Goal: Complete application form: Complete application form

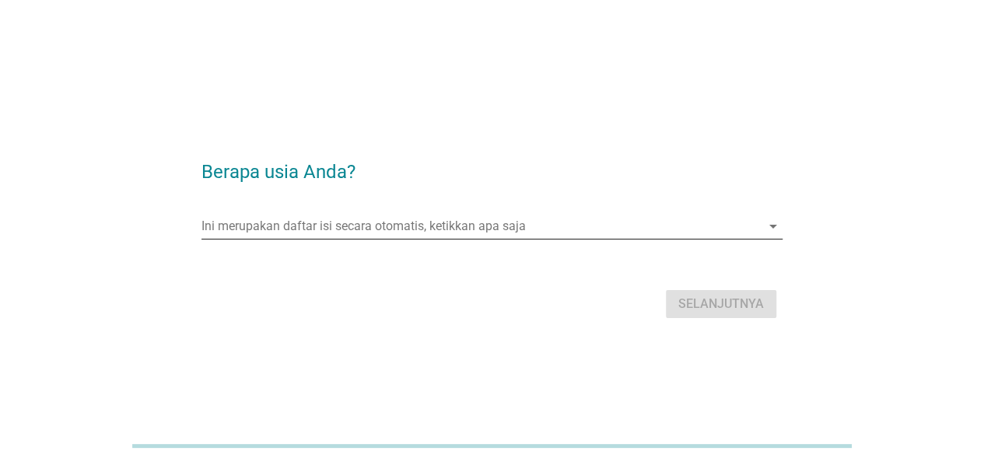
click at [319, 225] on input "Ini merupakan daftar isi secara otomatis, ketikkan apa saja" at bounding box center [480, 226] width 559 height 25
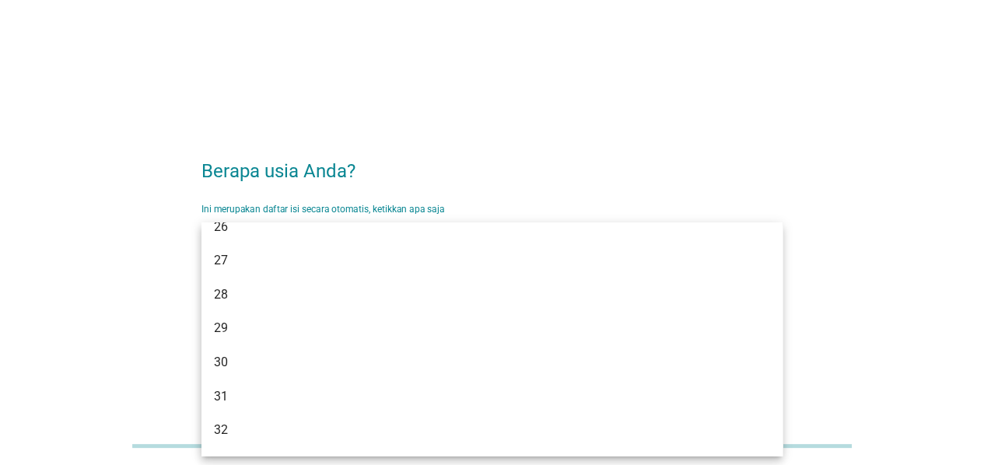
scroll to position [311, 0]
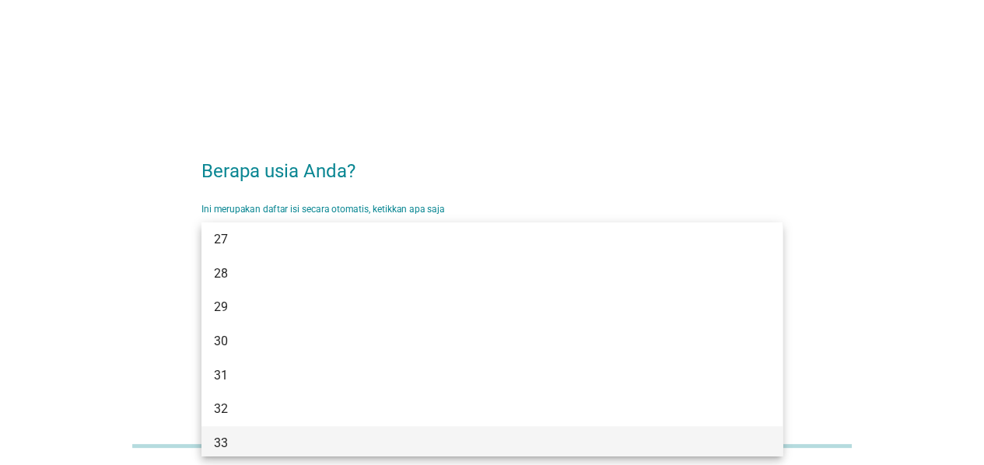
click at [236, 430] on div "33" at bounding box center [491, 443] width 581 height 34
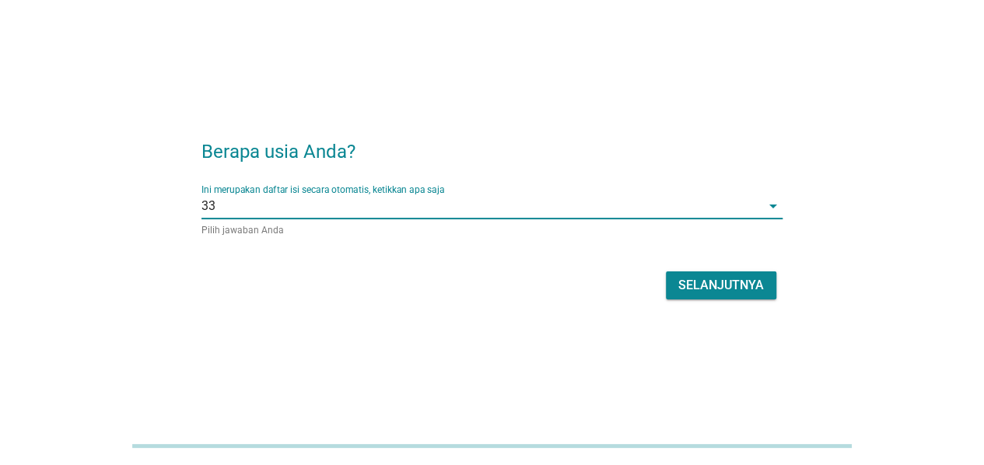
scroll to position [38, 0]
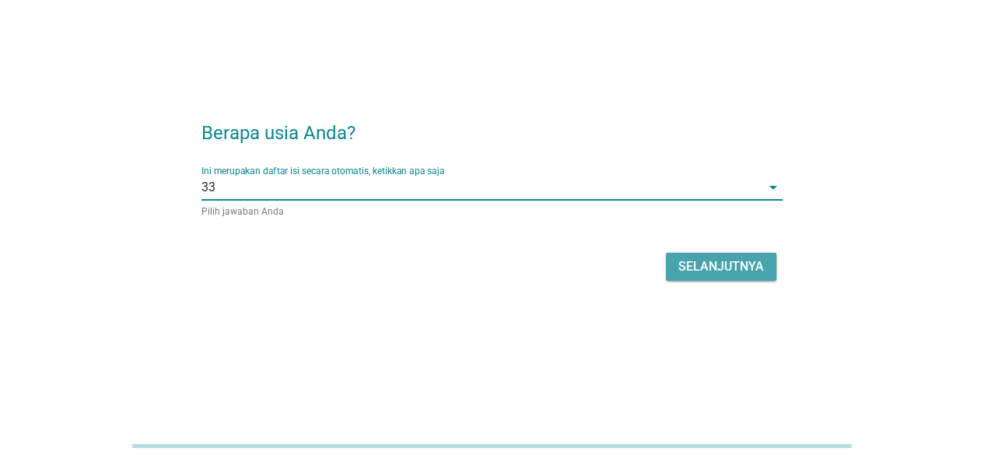
click at [708, 266] on div "Selanjutnya" at bounding box center [721, 266] width 86 height 19
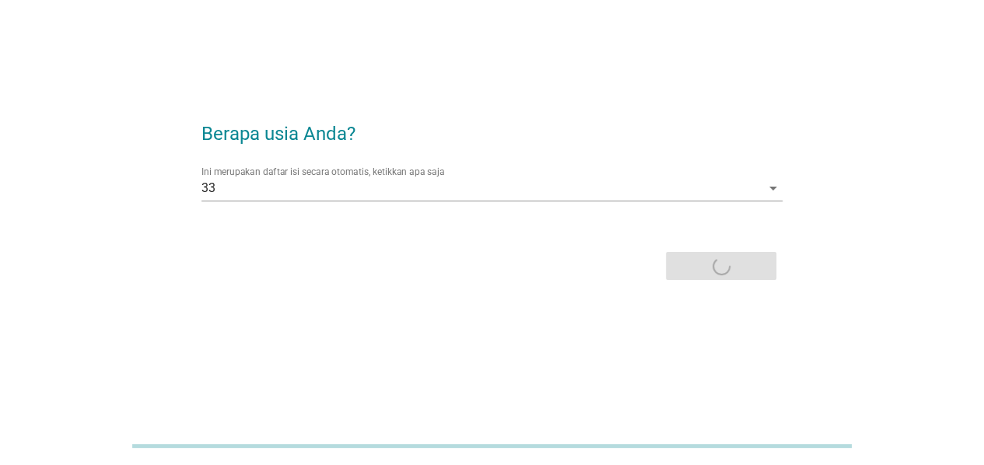
scroll to position [0, 0]
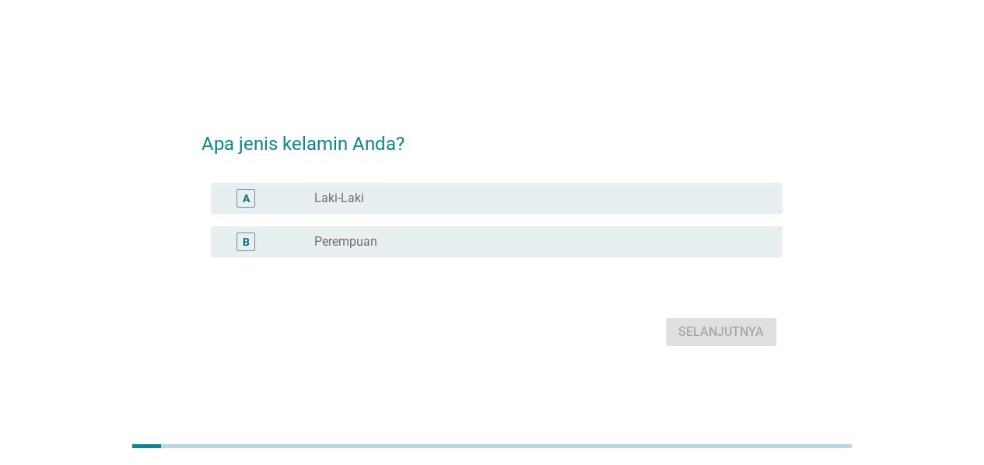
click at [334, 198] on label "Laki-Laki" at bounding box center [339, 199] width 50 height 16
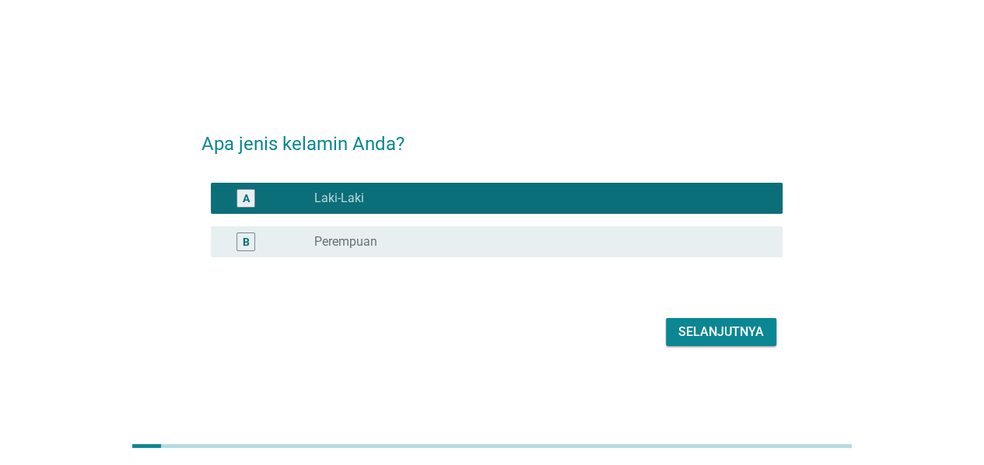
click at [746, 338] on div "Selanjutnya" at bounding box center [721, 332] width 86 height 19
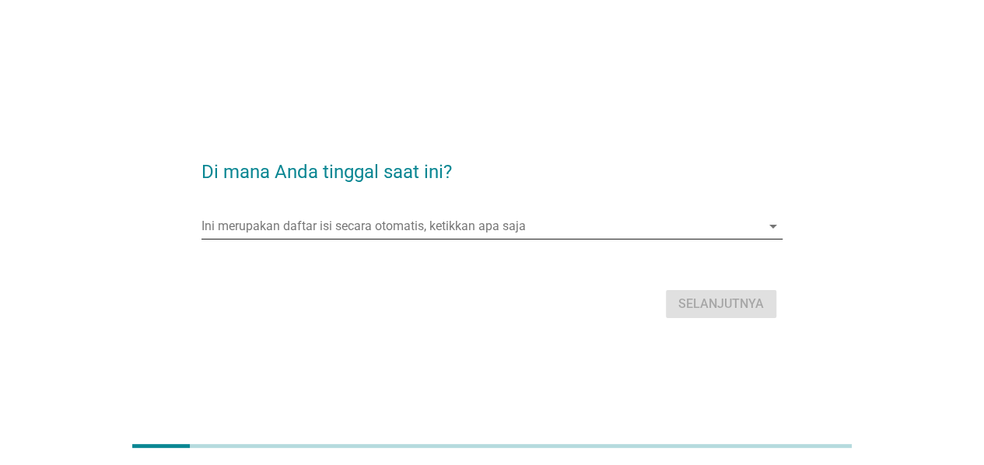
click at [386, 224] on input "Ini merupakan daftar isi secara otomatis, ketikkan apa saja" at bounding box center [480, 226] width 559 height 25
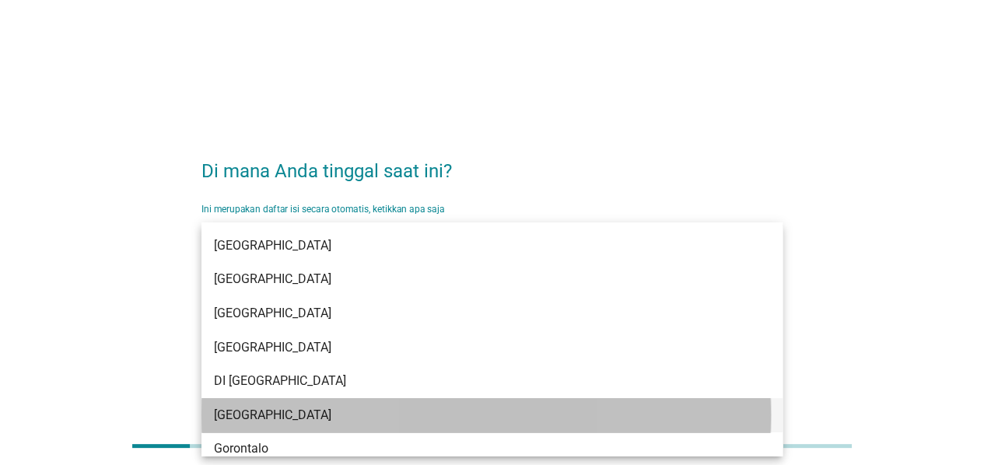
click at [272, 415] on div "[GEOGRAPHIC_DATA]" at bounding box center [468, 415] width 509 height 19
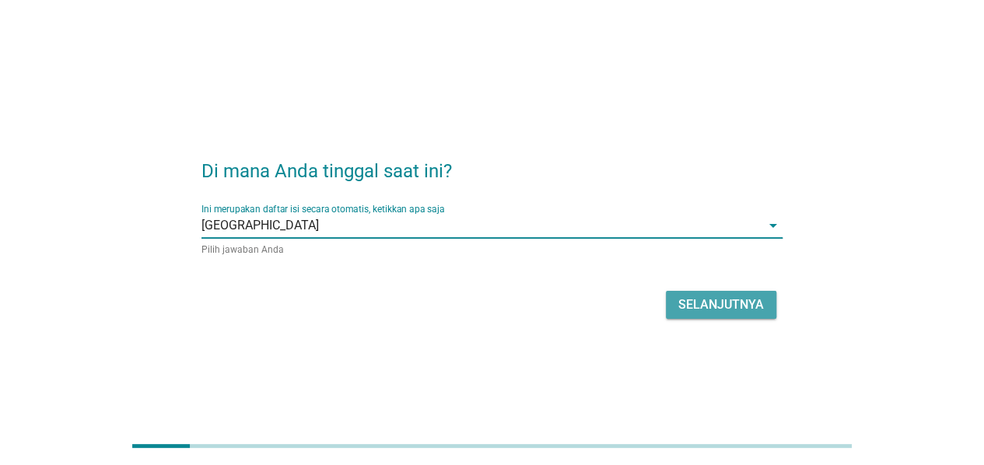
click at [734, 299] on div "Selanjutnya" at bounding box center [721, 305] width 86 height 19
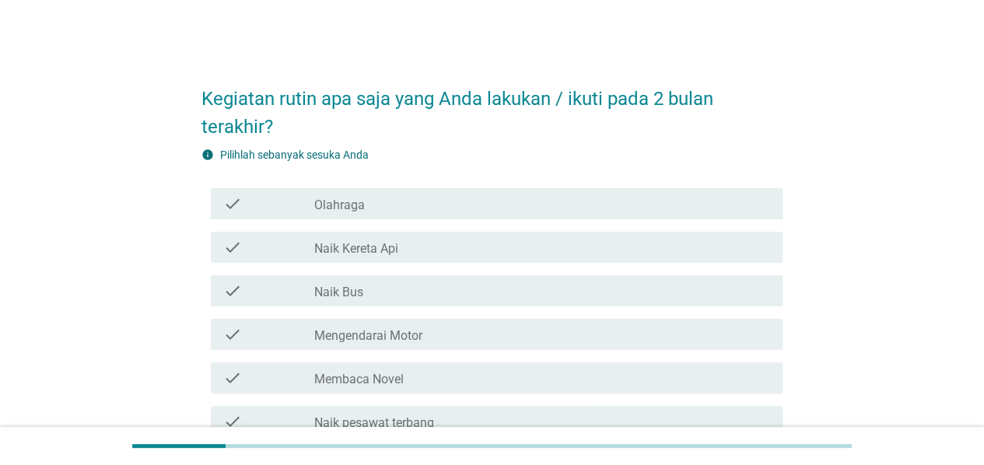
scroll to position [78, 0]
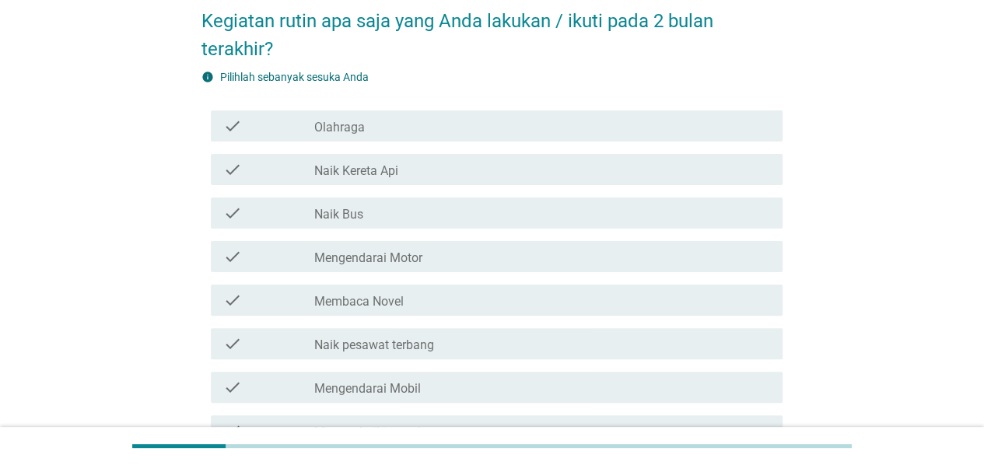
click at [365, 131] on div "check_box_outline_blank Olahraga" at bounding box center [542, 126] width 456 height 19
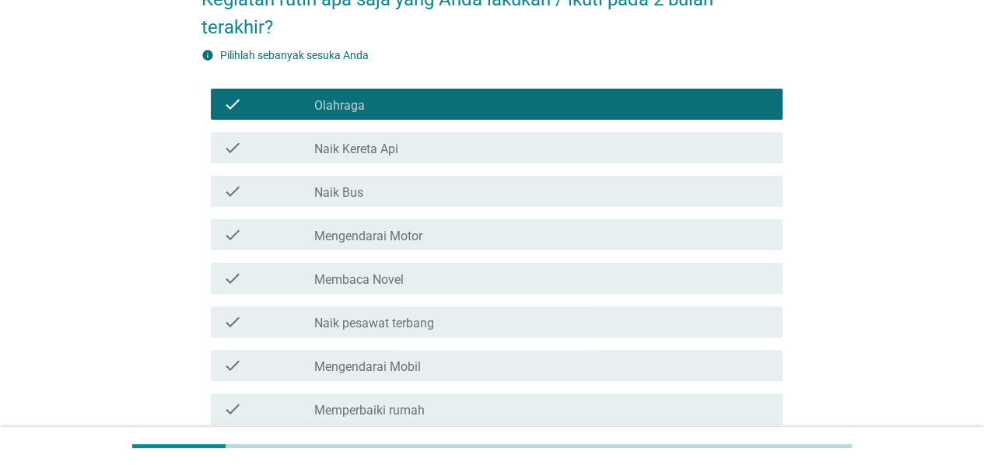
scroll to position [156, 0]
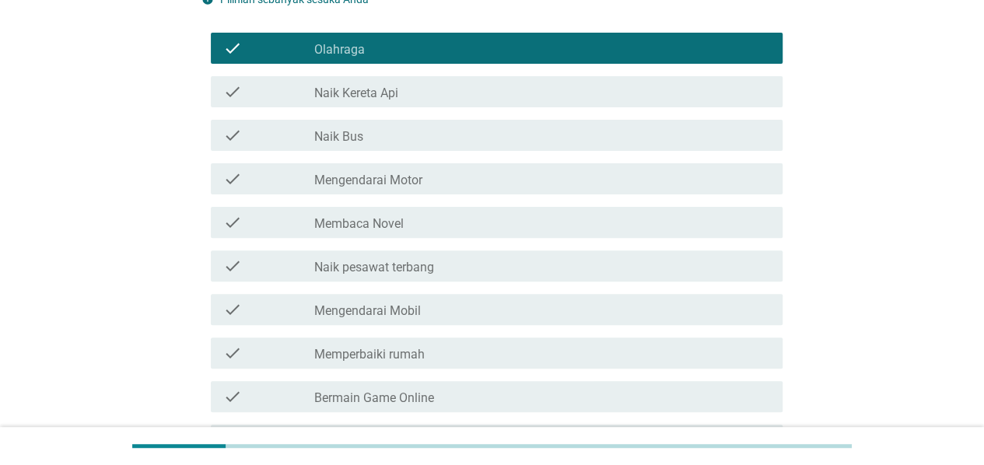
click at [496, 181] on div "check_box_outline_blank Mengendarai Motor" at bounding box center [542, 179] width 456 height 19
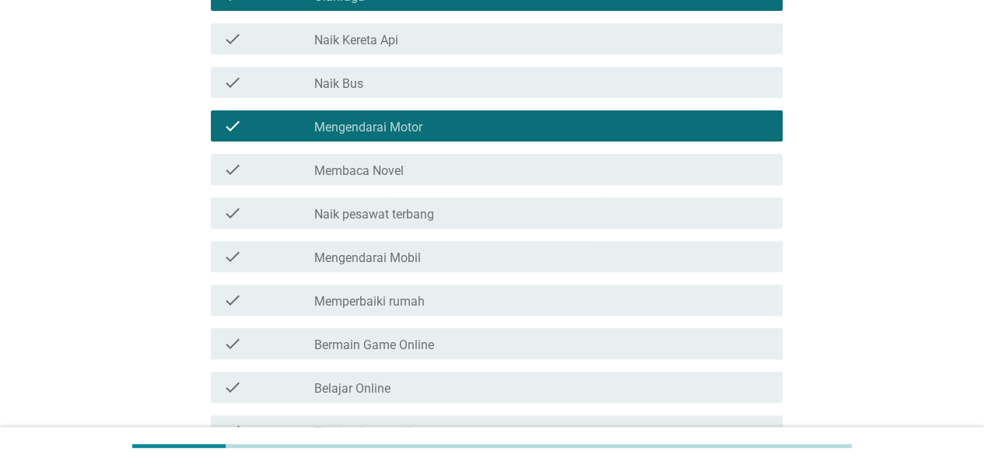
scroll to position [233, 0]
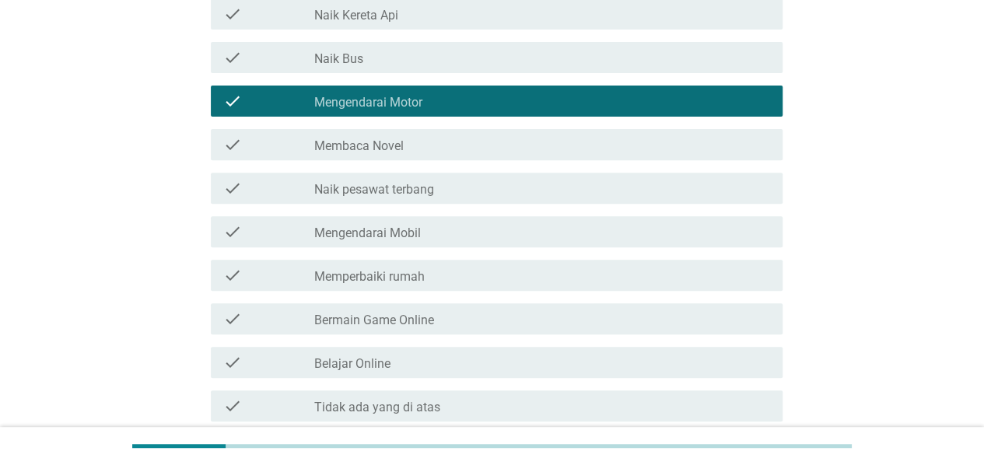
click at [505, 232] on div "check_box_outline_blank Mengendarai Mobil" at bounding box center [542, 231] width 456 height 19
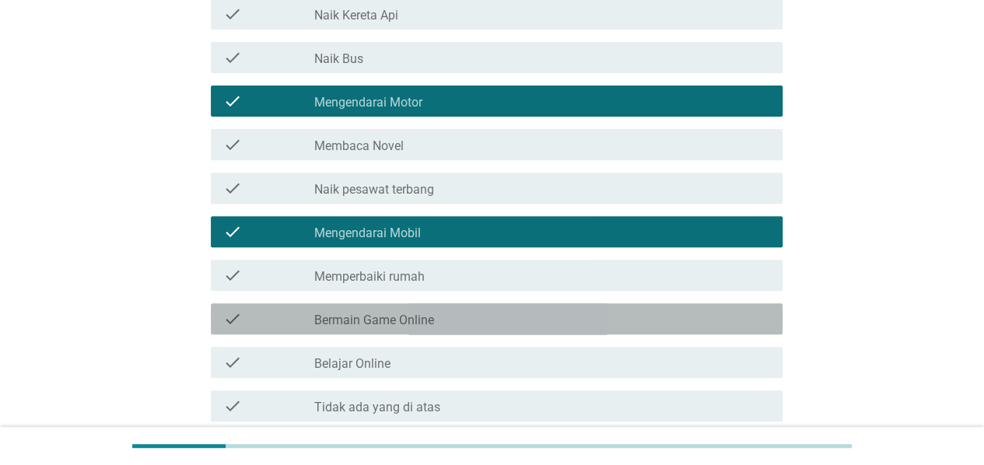
click at [467, 315] on div "check_box_outline_blank Bermain Game Online" at bounding box center [542, 319] width 456 height 19
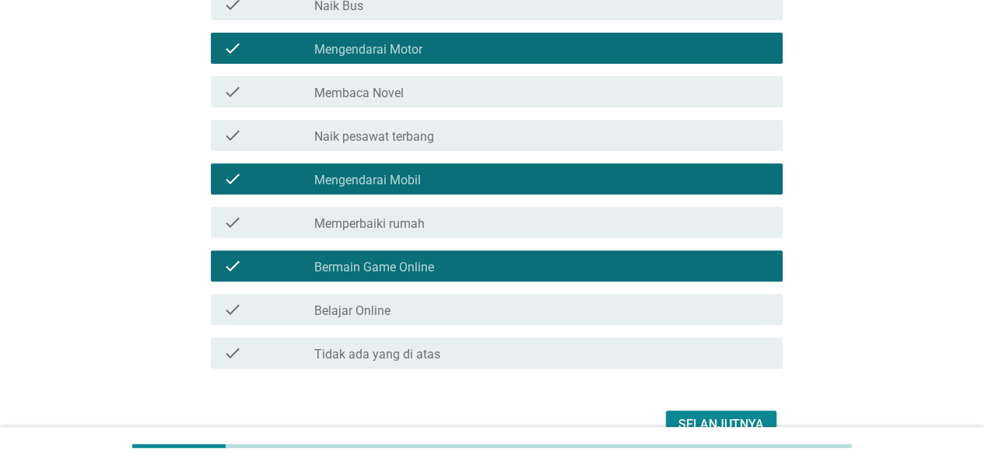
scroll to position [311, 0]
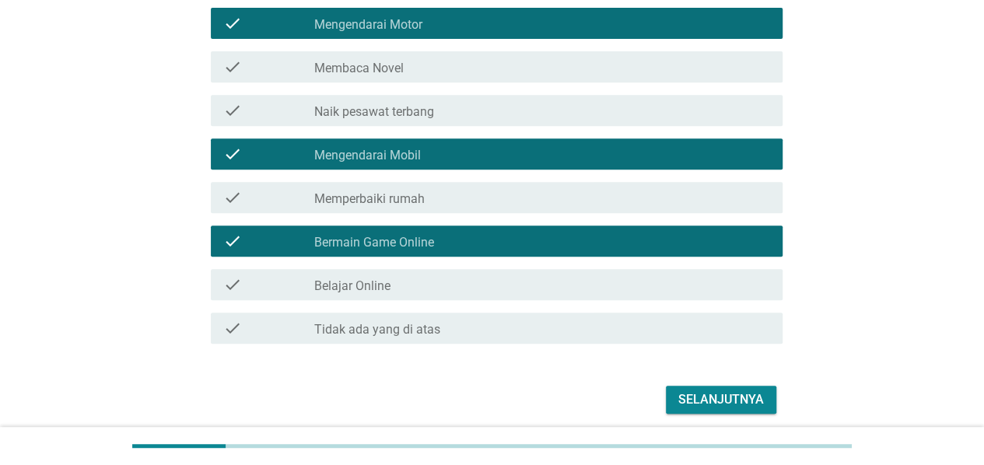
click at [486, 282] on div "check_box_outline_blank Belajar Online" at bounding box center [542, 284] width 456 height 19
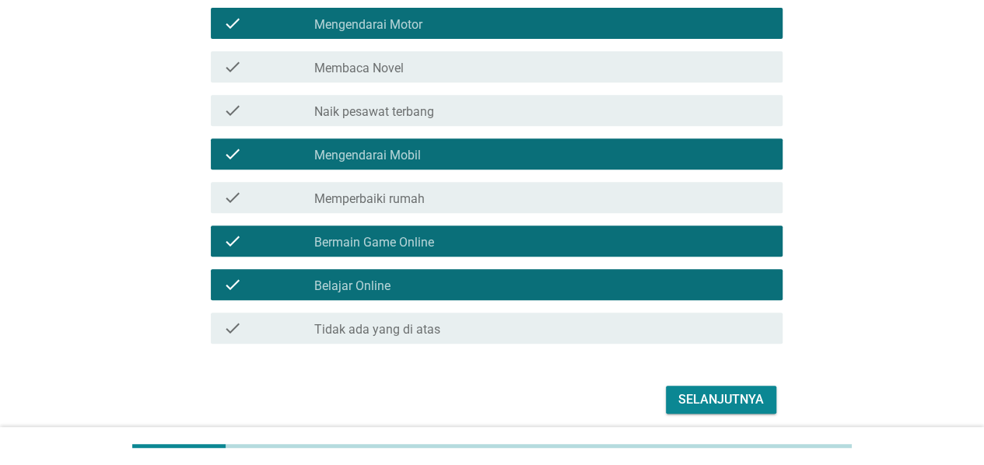
click at [482, 198] on div "check_box_outline_blank Memperbaiki rumah" at bounding box center [542, 197] width 456 height 19
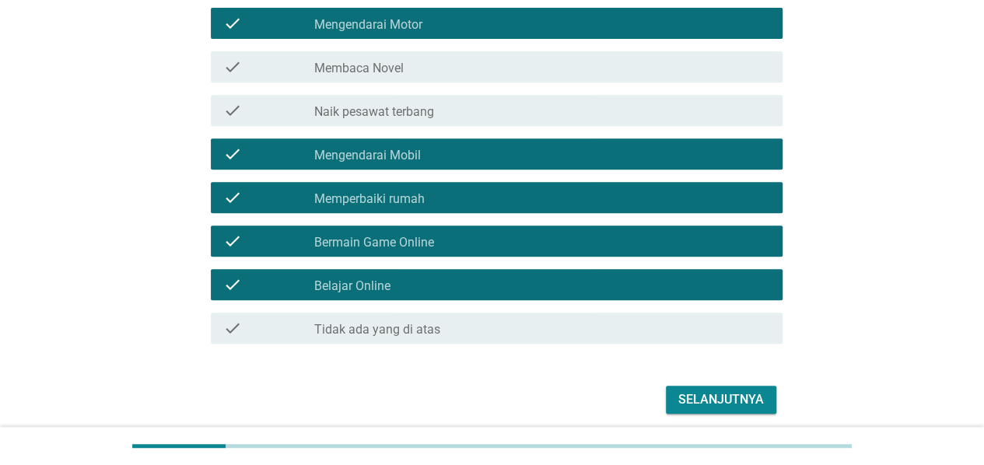
click at [696, 402] on div "Selanjutnya" at bounding box center [721, 399] width 86 height 19
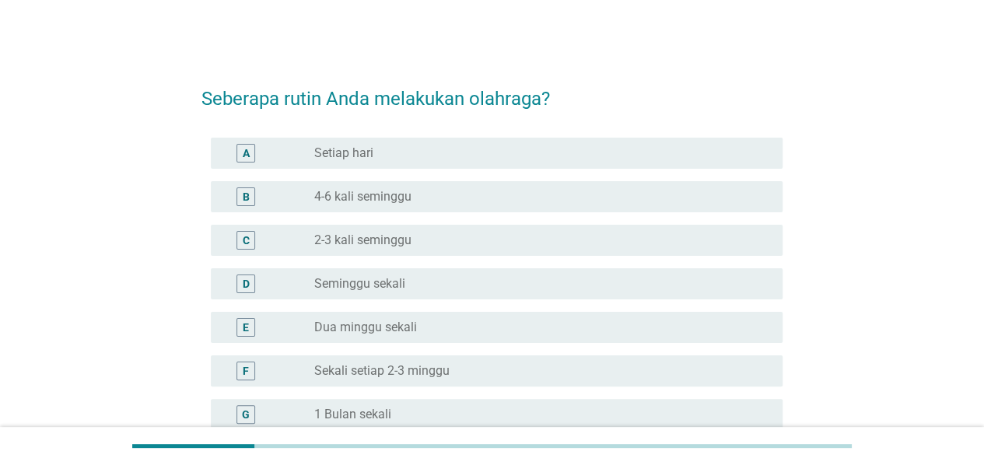
click at [450, 242] on div "radio_button_unchecked 2-3 kali seminggu" at bounding box center [535, 241] width 443 height 16
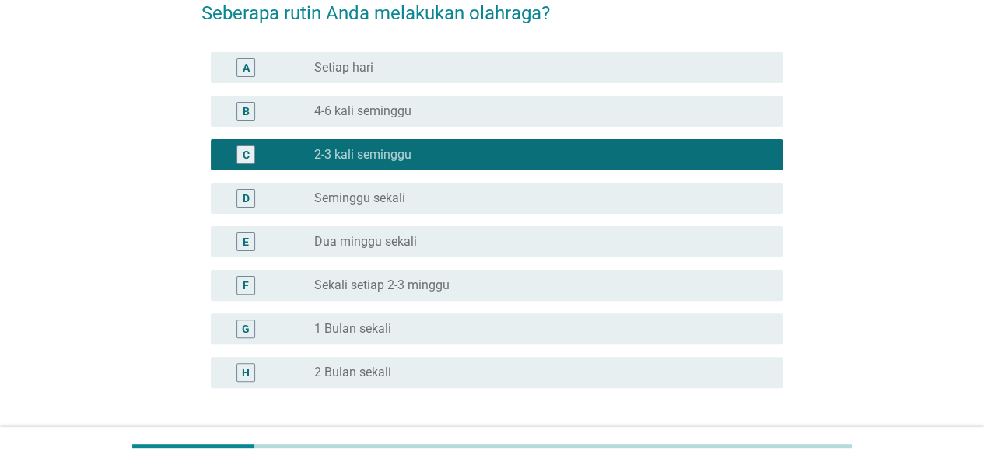
scroll to position [156, 0]
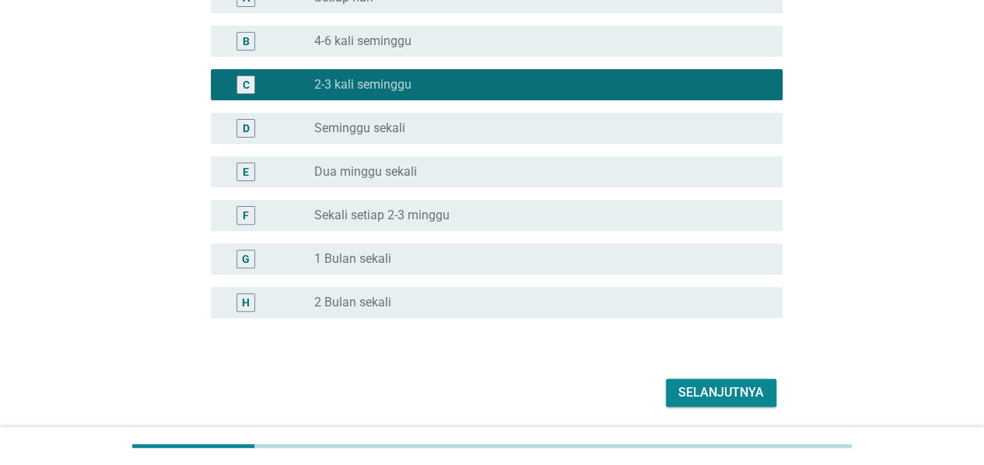
click at [689, 391] on div "Selanjutnya" at bounding box center [721, 392] width 86 height 19
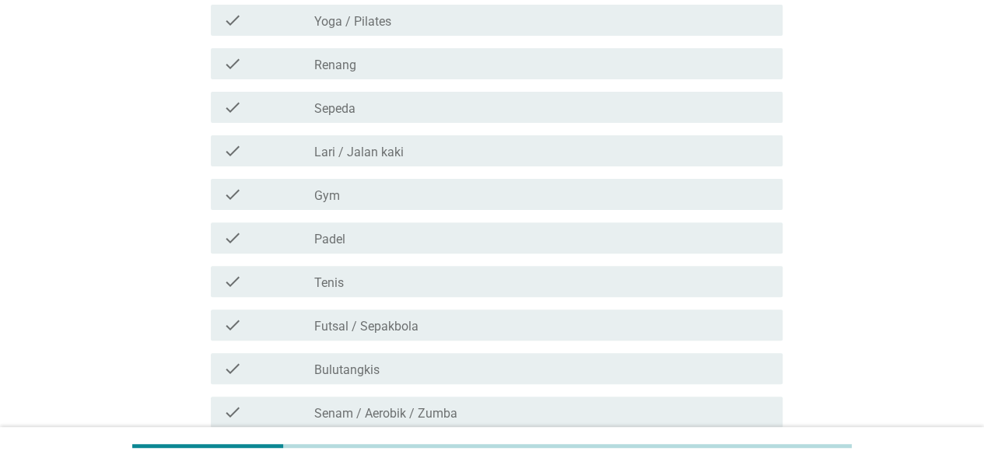
scroll to position [0, 0]
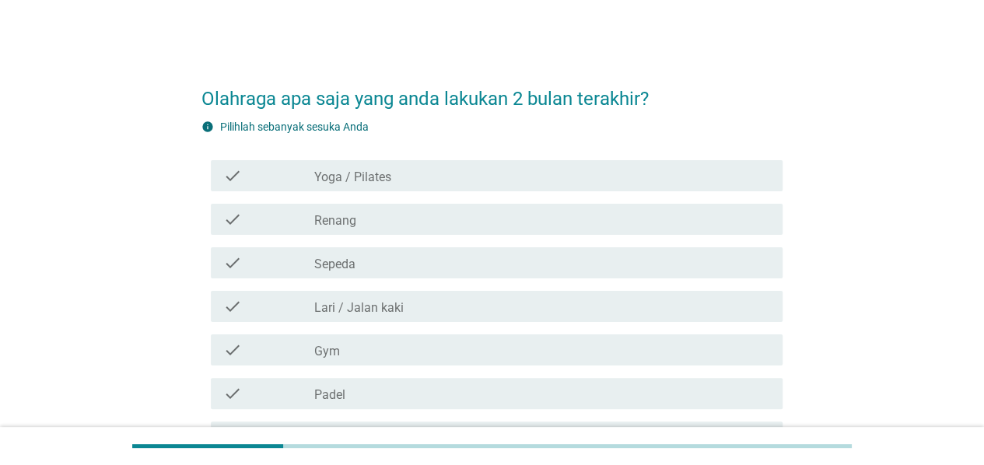
click at [370, 313] on label "Lari / Jalan kaki" at bounding box center [358, 308] width 89 height 16
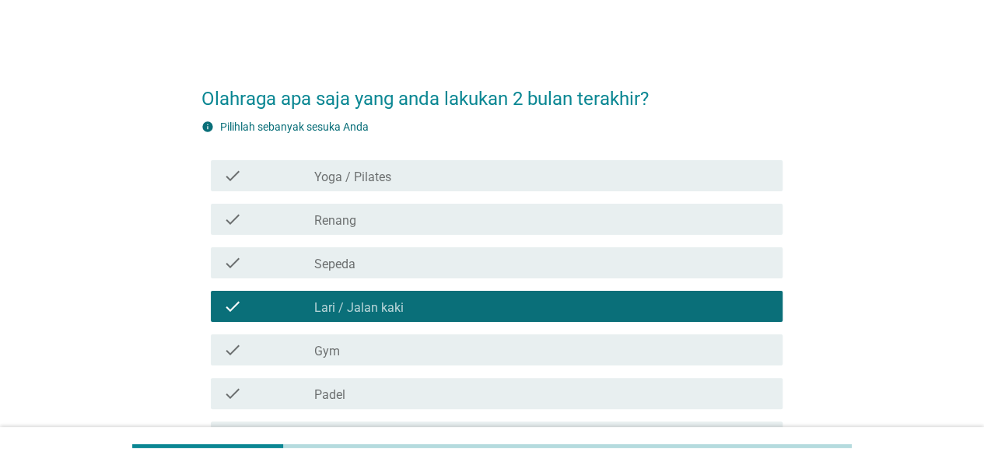
scroll to position [78, 0]
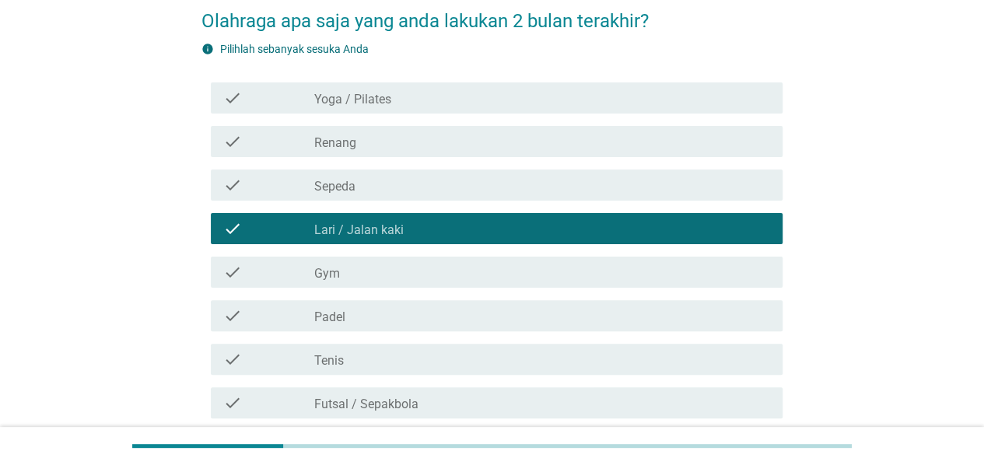
click at [359, 184] on div "check_box_outline_blank Sepeda" at bounding box center [542, 185] width 456 height 19
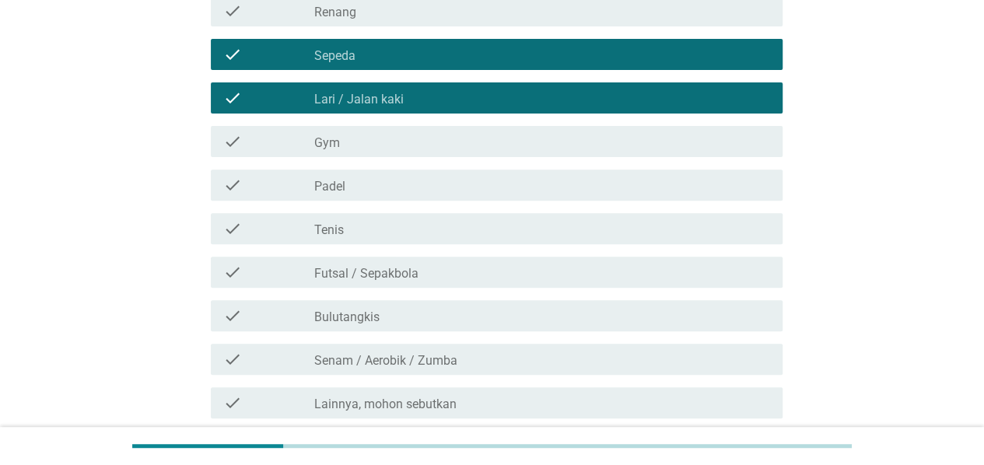
scroll to position [233, 0]
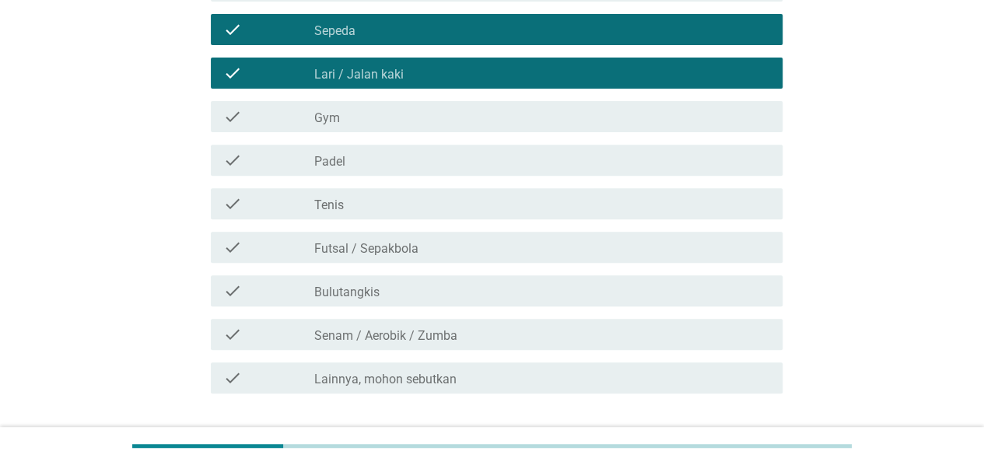
click at [453, 251] on div "check_box_outline_blank Futsal / Sepakbola" at bounding box center [542, 247] width 456 height 19
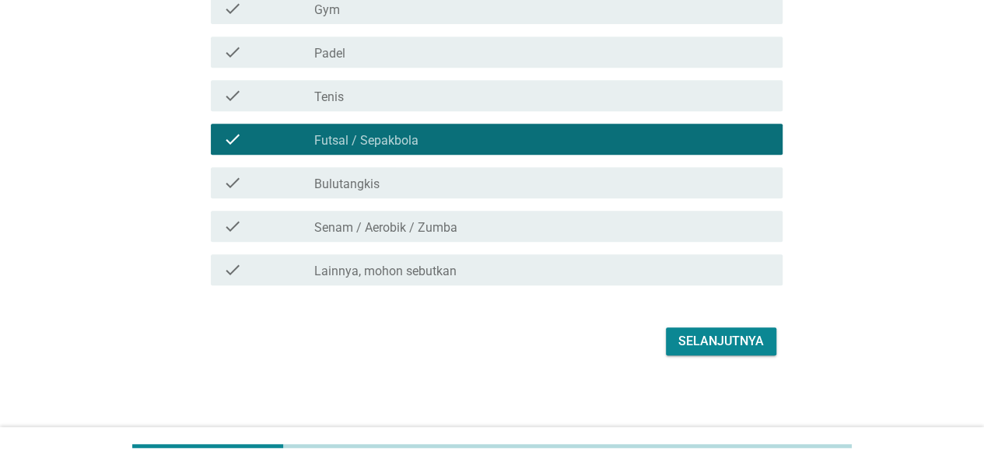
scroll to position [343, 0]
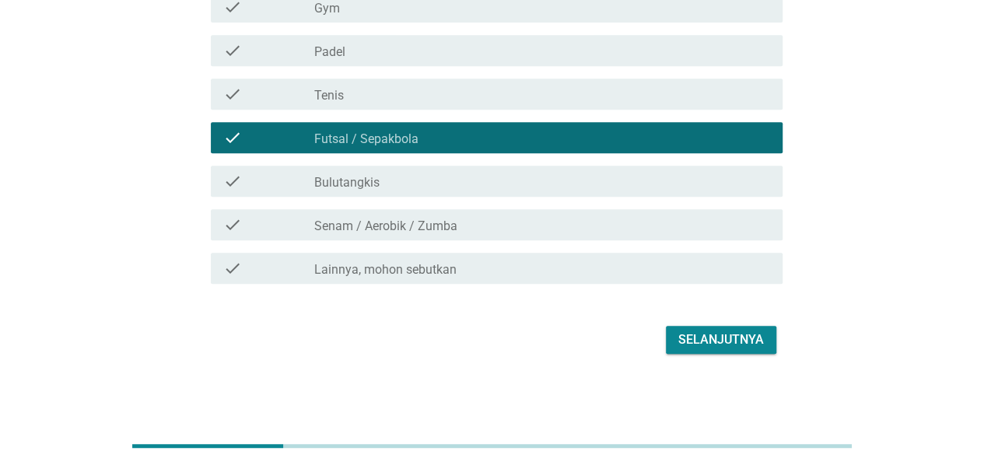
click at [728, 347] on div "Selanjutnya" at bounding box center [721, 340] width 86 height 19
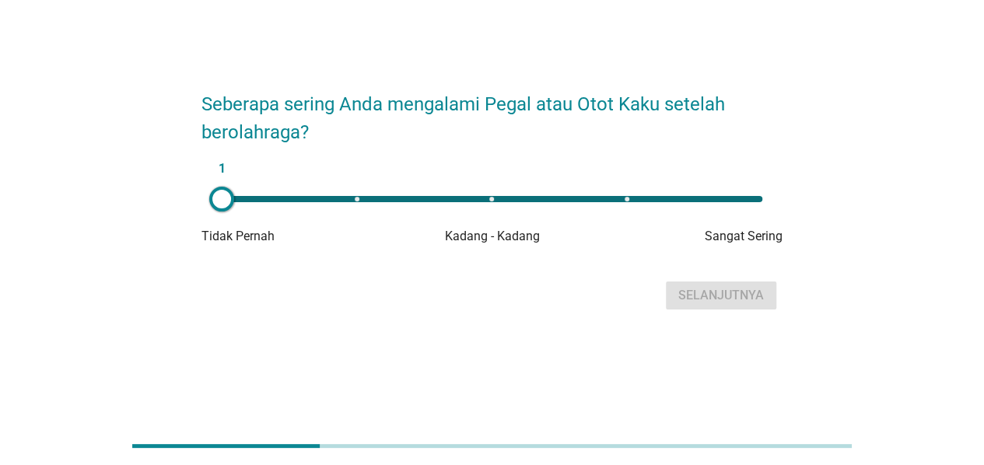
scroll to position [0, 0]
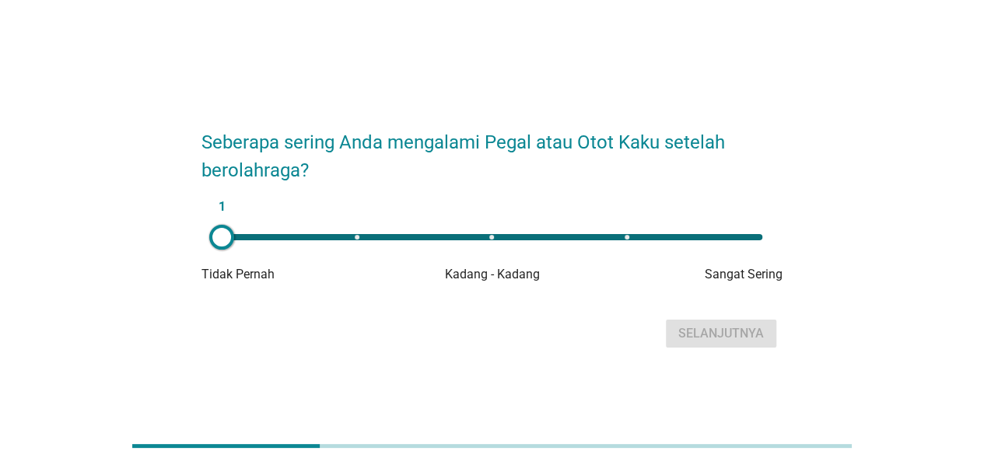
click at [491, 239] on div "1" at bounding box center [492, 237] width 541 height 6
type input "3"
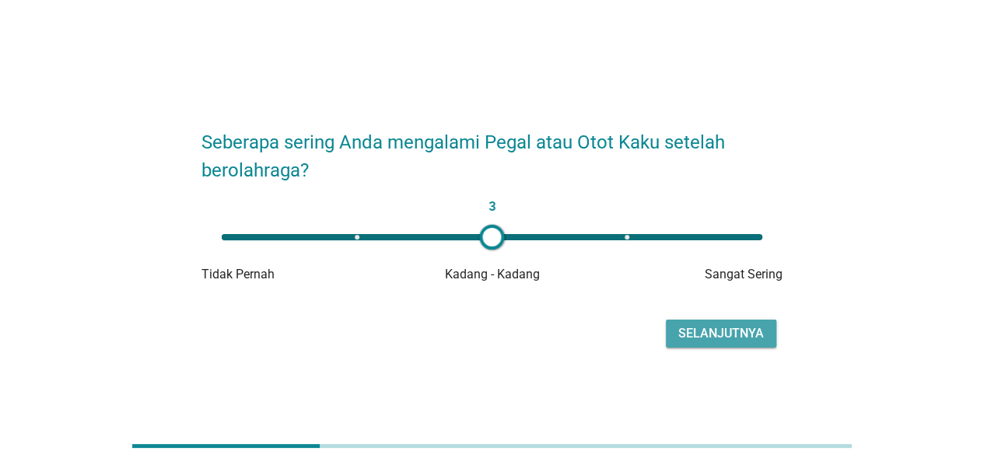
click at [695, 334] on div "Selanjutnya" at bounding box center [721, 333] width 86 height 19
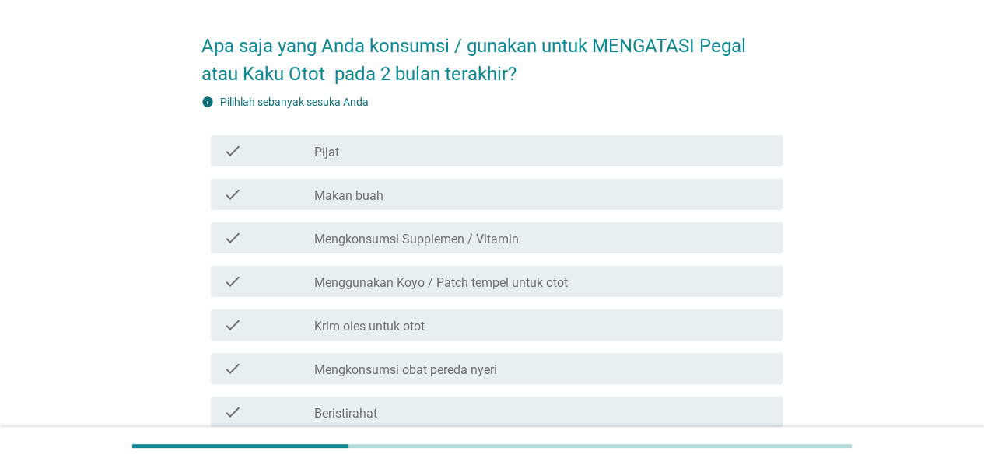
scroll to position [78, 0]
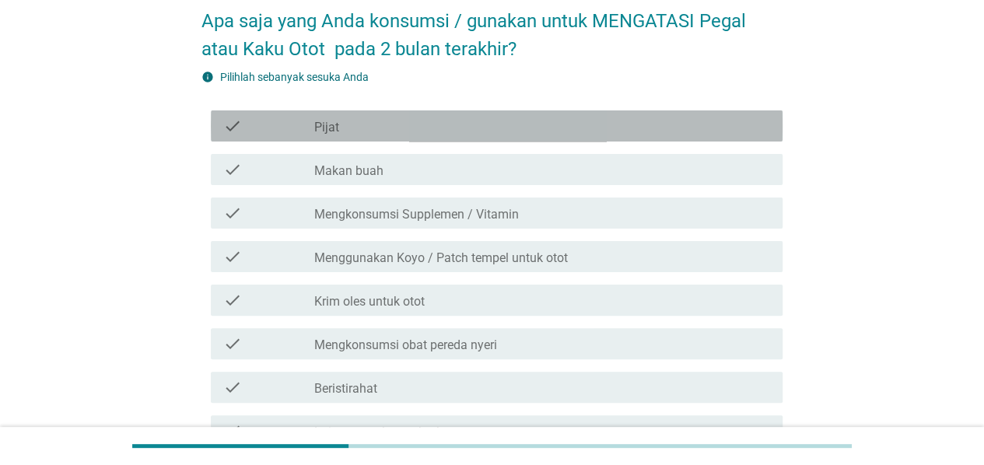
click at [359, 124] on div "check_box_outline_blank Pijat" at bounding box center [542, 126] width 456 height 19
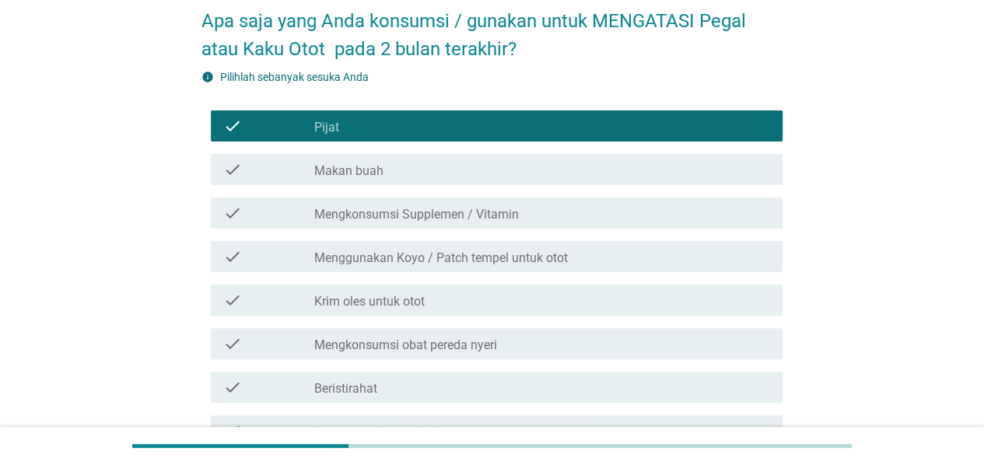
click at [435, 303] on div "check_box_outline_blank Krim oles untuk otot" at bounding box center [542, 300] width 456 height 19
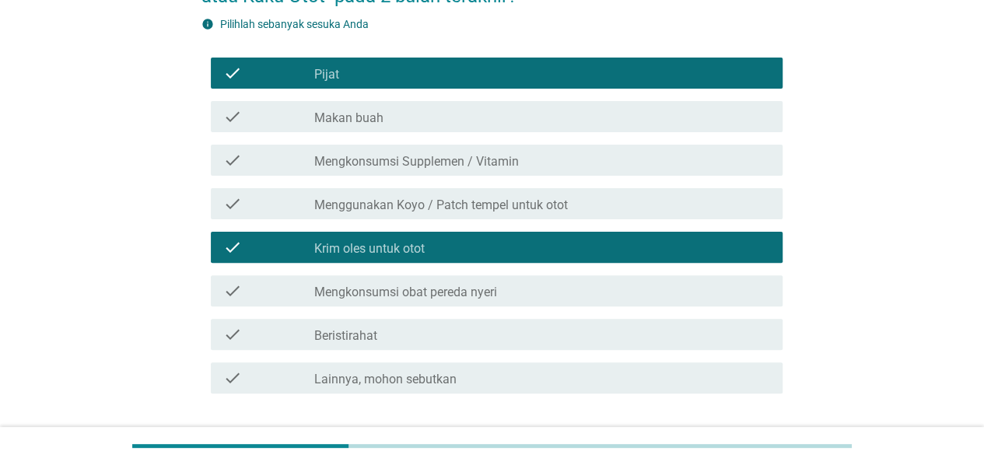
scroll to position [233, 0]
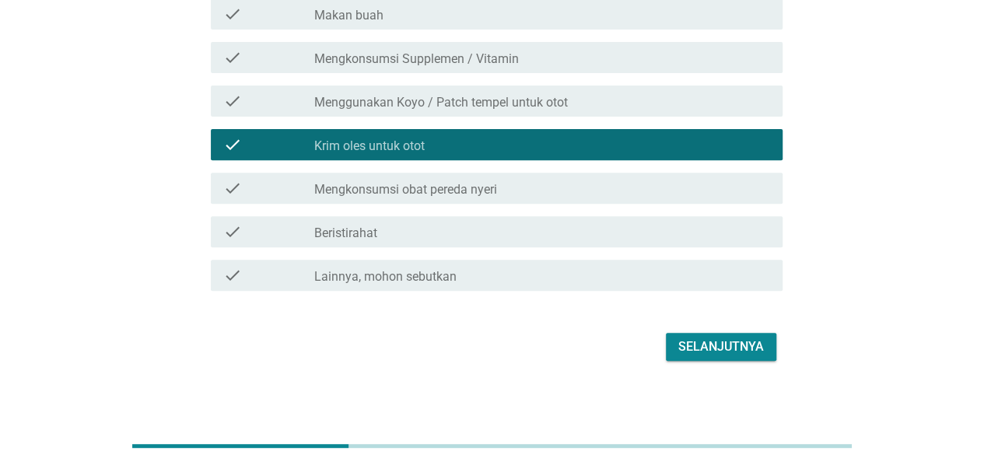
click at [438, 234] on div "check_box_outline_blank Beristirahat" at bounding box center [542, 231] width 456 height 19
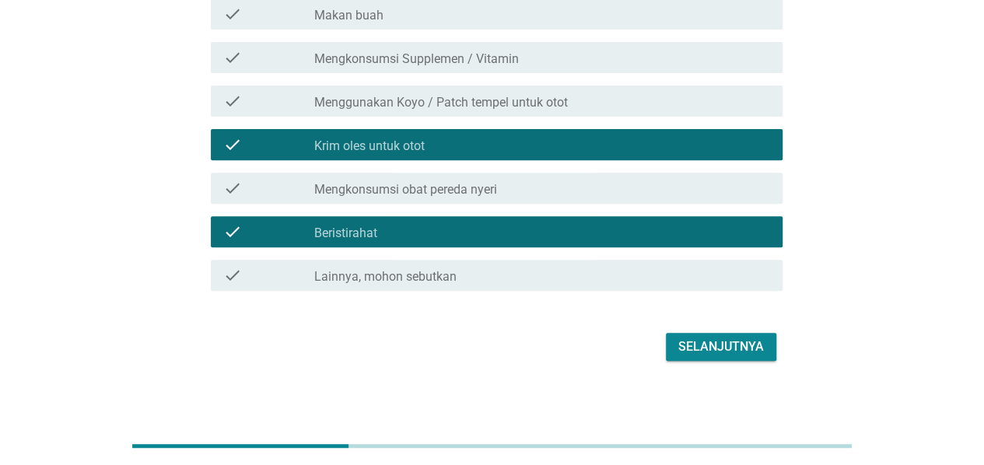
click at [692, 347] on div "Selanjutnya" at bounding box center [721, 347] width 86 height 19
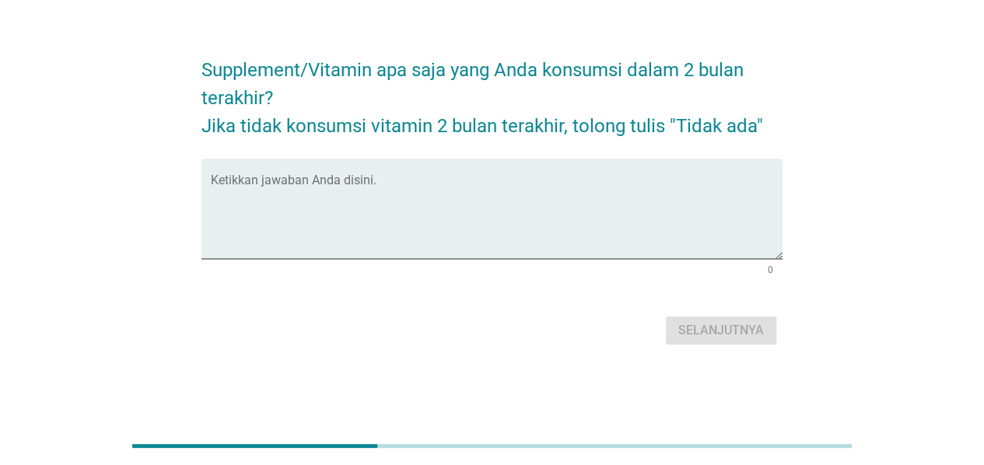
scroll to position [0, 0]
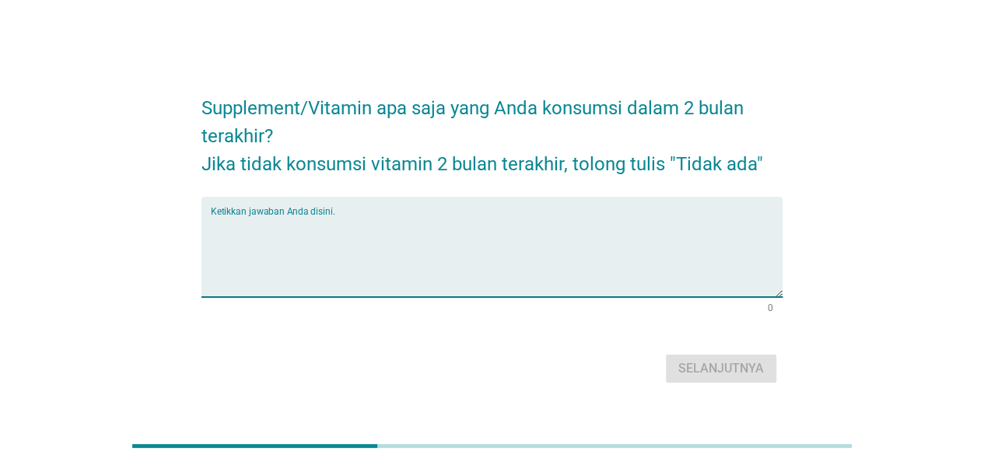
click at [320, 219] on textarea "Ketikkan jawaban Anda disini." at bounding box center [497, 256] width 572 height 82
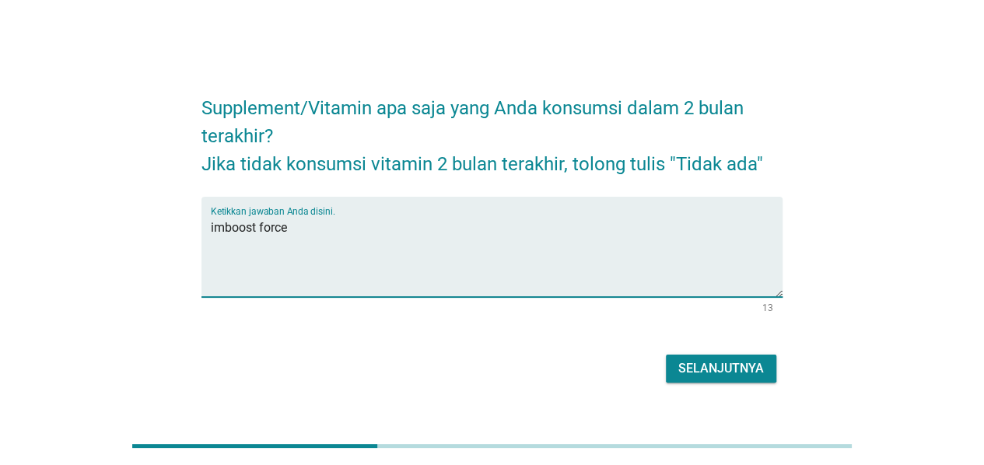
type textarea "imboost force"
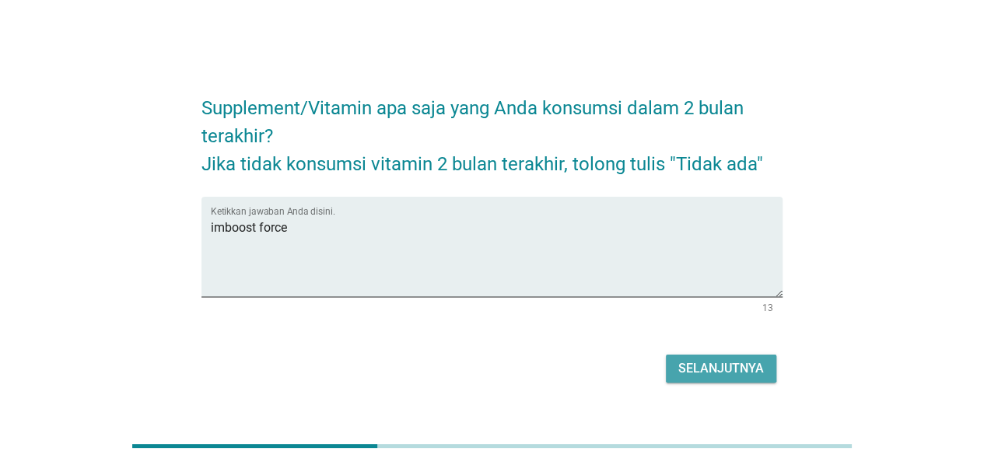
click at [744, 373] on div "Selanjutnya" at bounding box center [721, 368] width 86 height 19
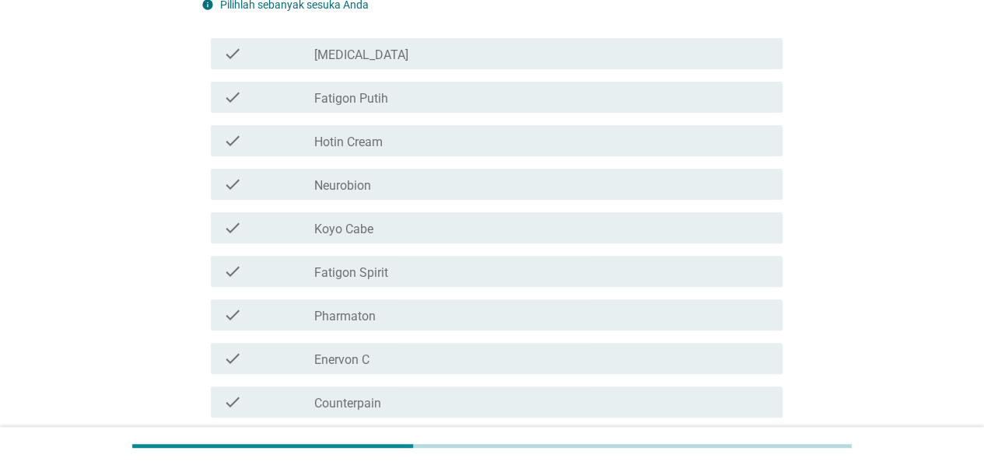
scroll to position [156, 0]
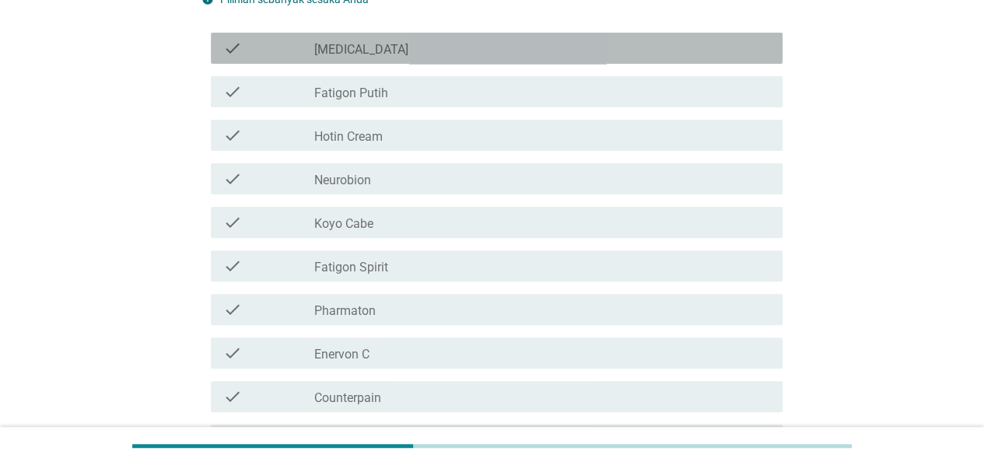
click at [380, 47] on div "check_box_outline_blank [MEDICAL_DATA]" at bounding box center [542, 48] width 456 height 19
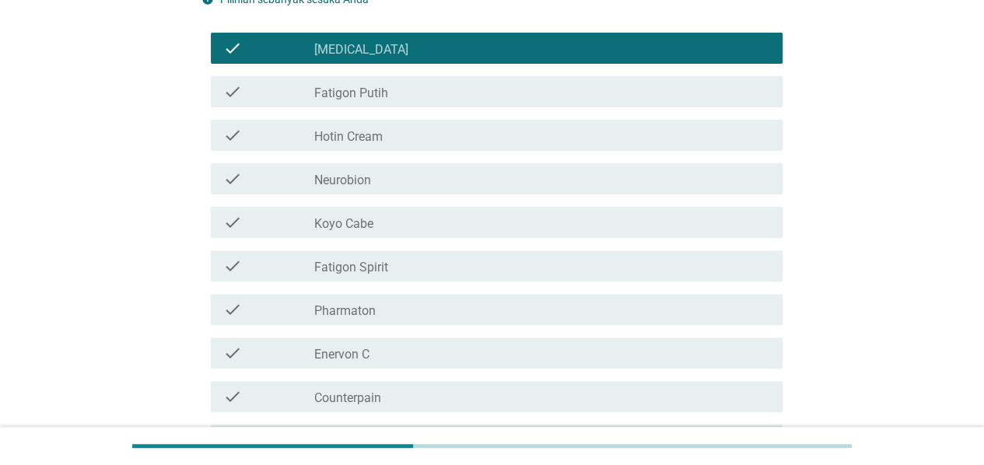
click at [392, 96] on div "check_box_outline_blank Fatigon Putih" at bounding box center [542, 91] width 456 height 19
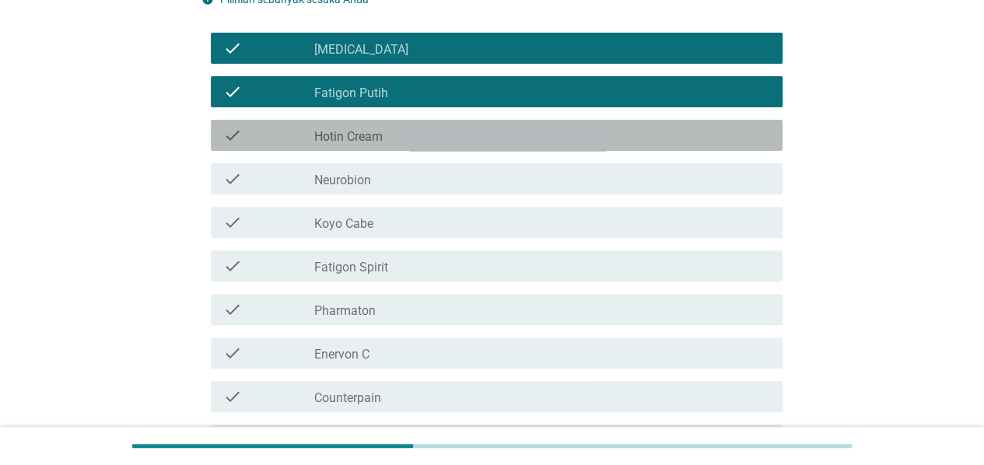
click at [398, 128] on div "check_box_outline_blank Hotin Cream" at bounding box center [542, 135] width 456 height 19
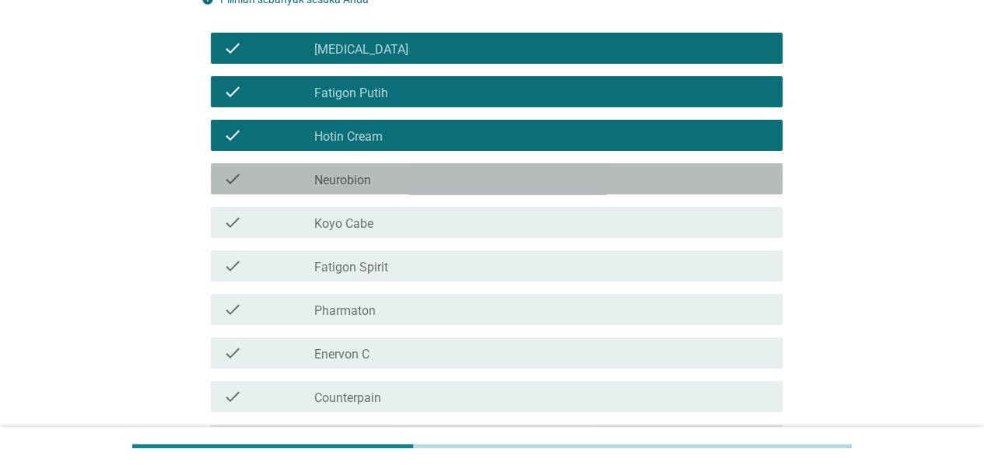
click at [400, 177] on div "check_box_outline_blank Neurobion" at bounding box center [542, 179] width 456 height 19
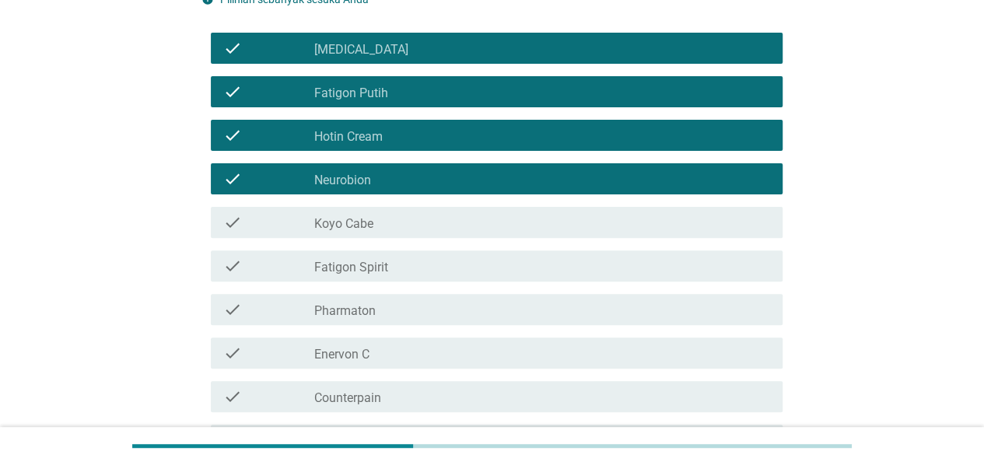
click at [397, 228] on div "check_box_outline_blank Koyo Cabe" at bounding box center [542, 222] width 456 height 19
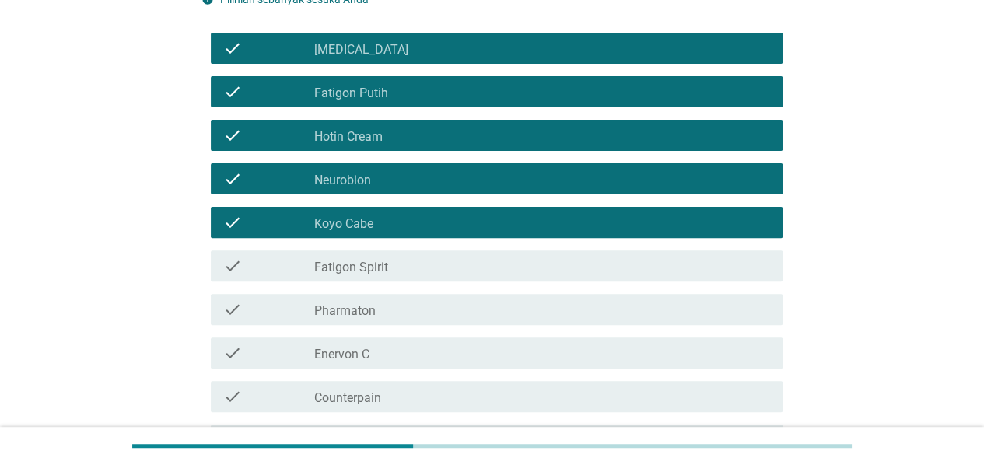
click at [387, 355] on div "check_box_outline_blank Enervon C" at bounding box center [542, 353] width 456 height 19
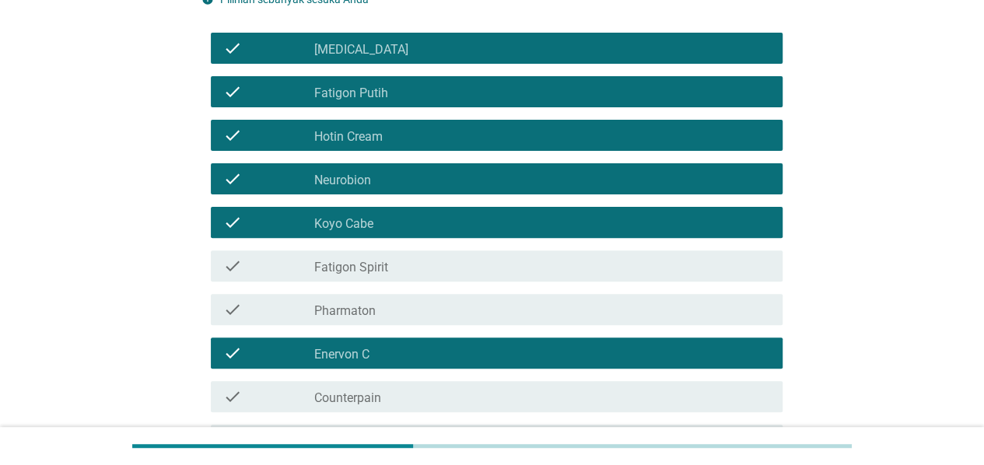
click at [373, 402] on label "Counterpain" at bounding box center [347, 398] width 67 height 16
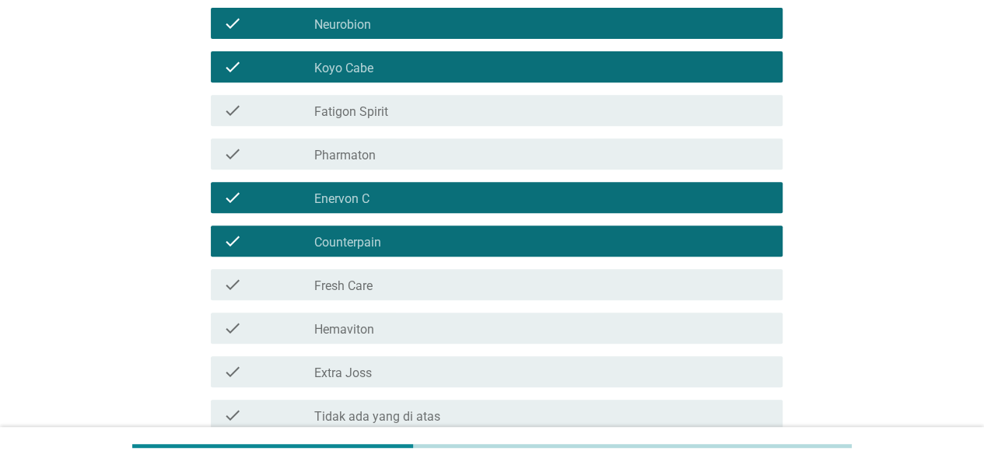
scroll to position [389, 0]
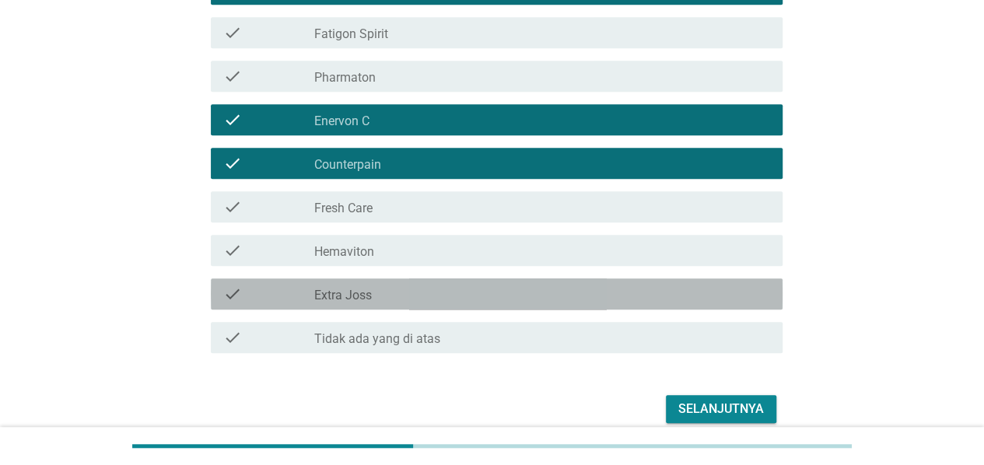
click at [408, 293] on div "check_box_outline_blank Extra Joss" at bounding box center [542, 294] width 456 height 19
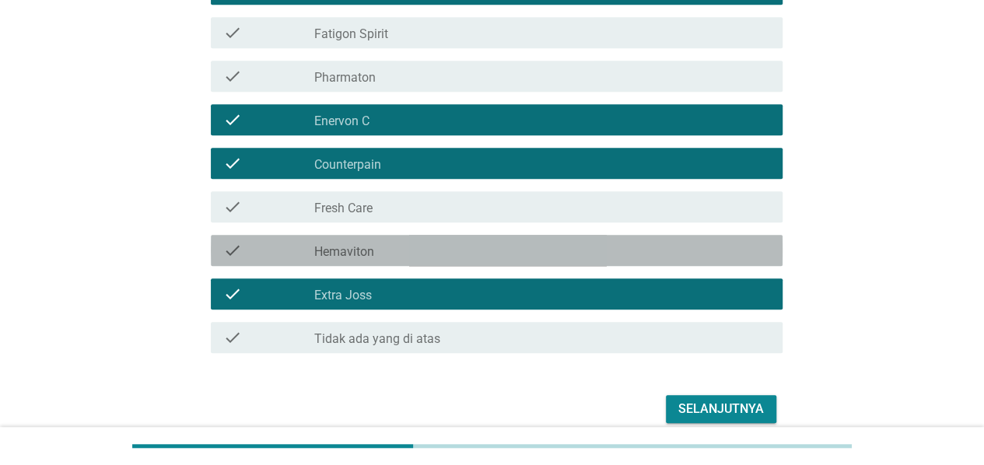
click at [428, 243] on div "check_box_outline_blank Hemaviton" at bounding box center [542, 250] width 456 height 19
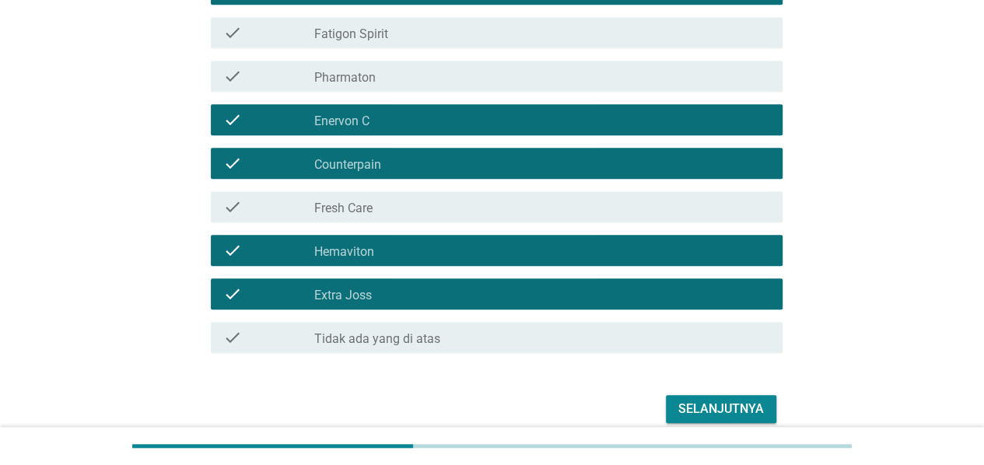
click at [439, 208] on div "check_box_outline_blank Fresh Care" at bounding box center [542, 207] width 456 height 19
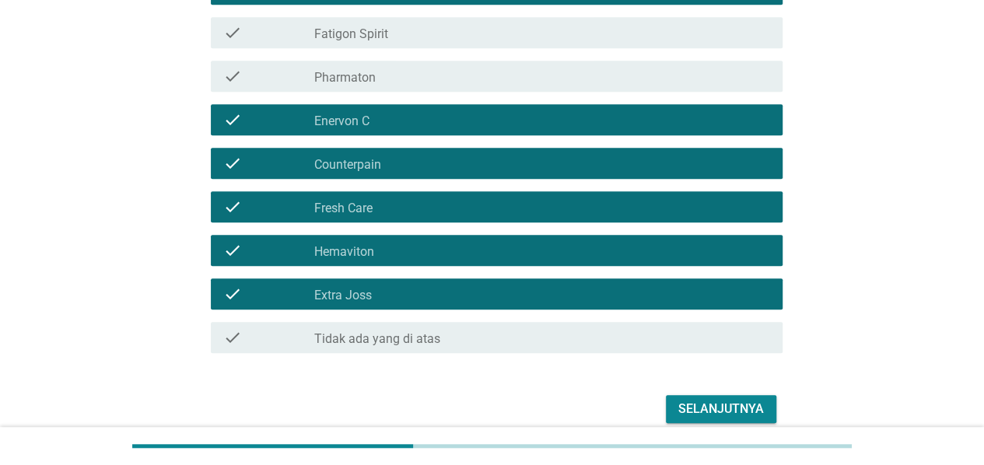
click at [705, 410] on div "Selanjutnya" at bounding box center [721, 409] width 86 height 19
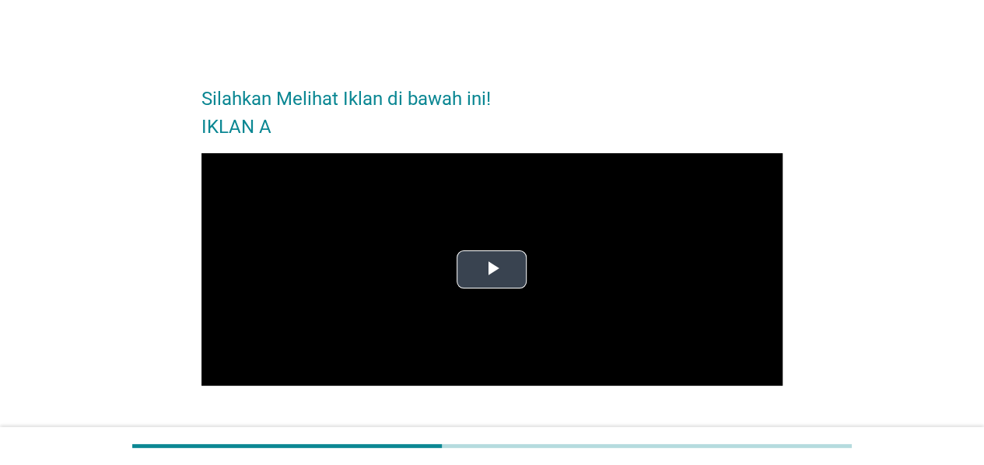
click at [492, 269] on span "Video Player" at bounding box center [492, 269] width 0 height 0
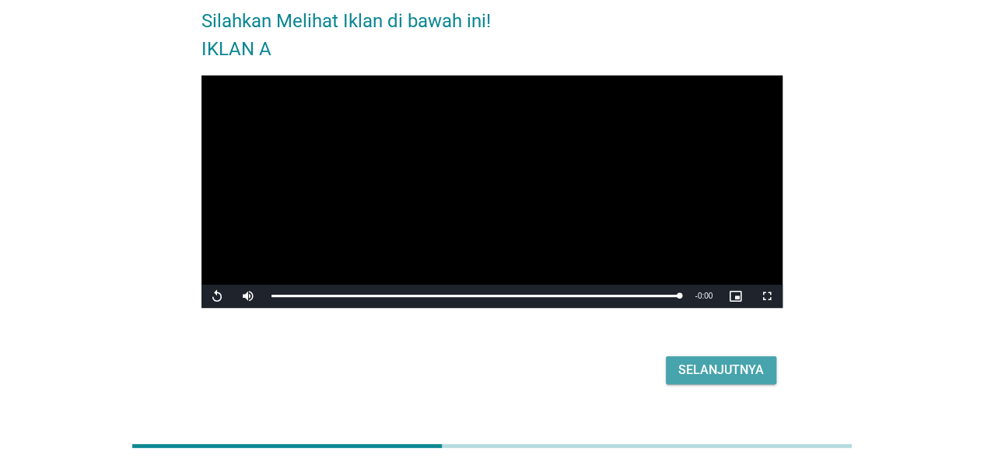
click at [715, 372] on div "Selanjutnya" at bounding box center [721, 370] width 86 height 19
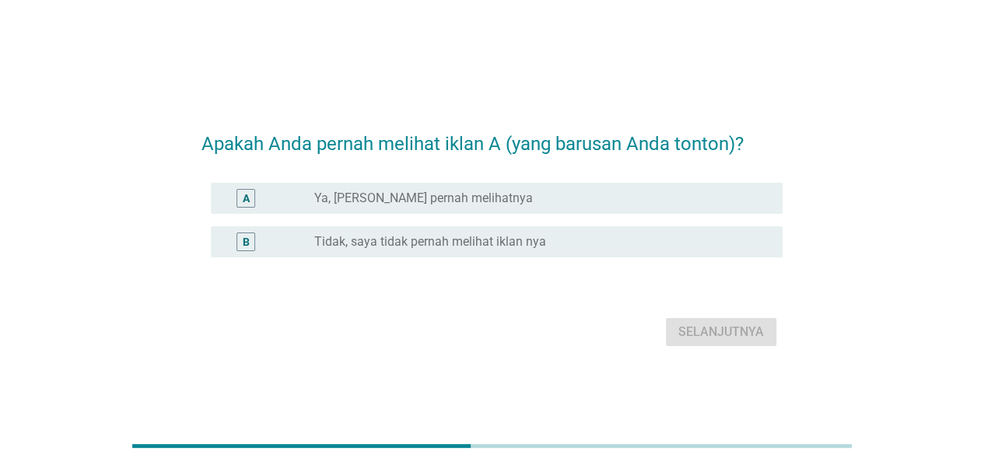
click at [367, 198] on label "Ya, [PERSON_NAME] pernah melihatnya" at bounding box center [423, 199] width 219 height 16
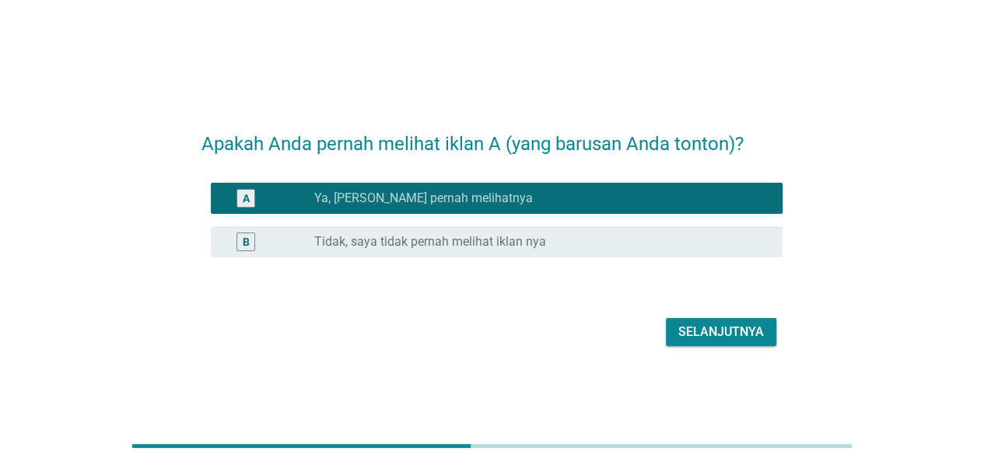
click at [726, 336] on div "Selanjutnya" at bounding box center [721, 332] width 86 height 19
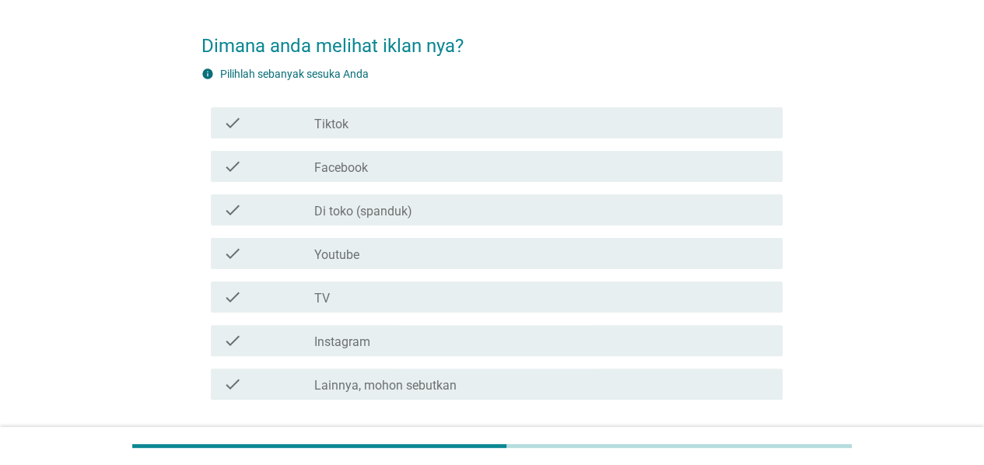
scroll to position [78, 0]
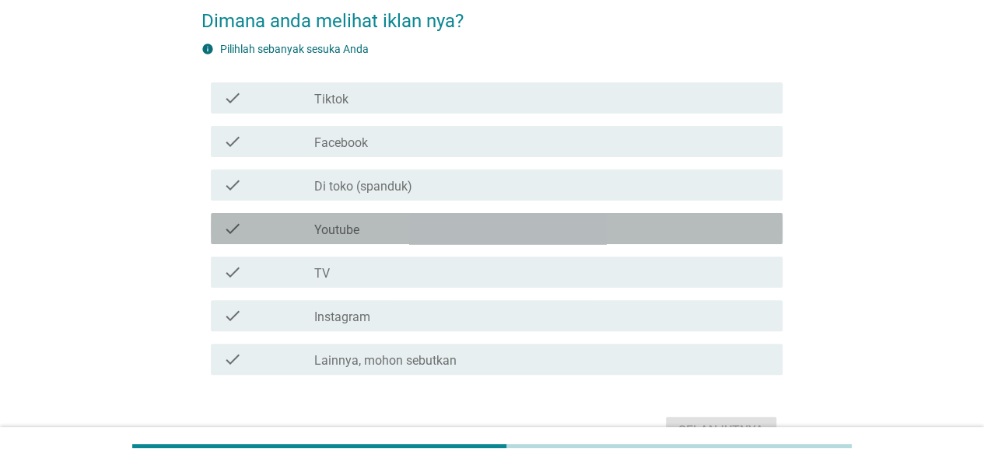
click at [355, 231] on label "Youtube" at bounding box center [336, 230] width 45 height 16
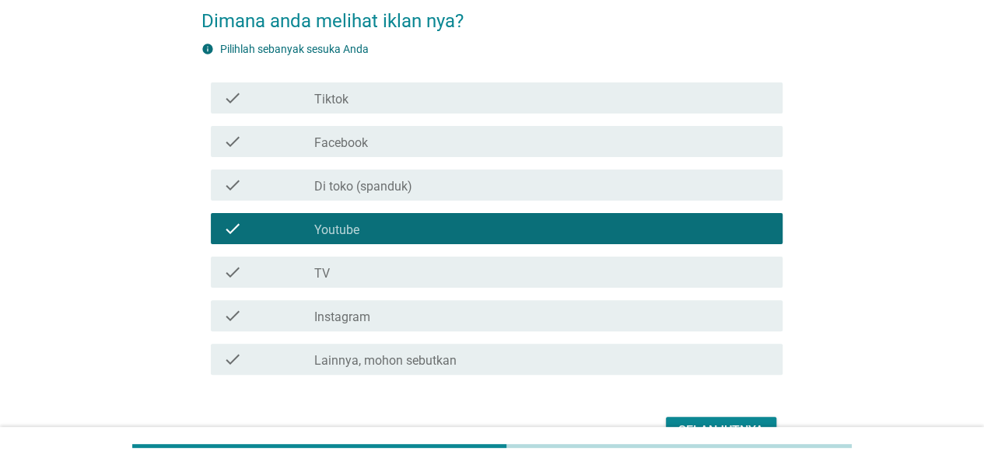
click at [358, 259] on div "check check_box_outline_blank TV" at bounding box center [497, 272] width 572 height 31
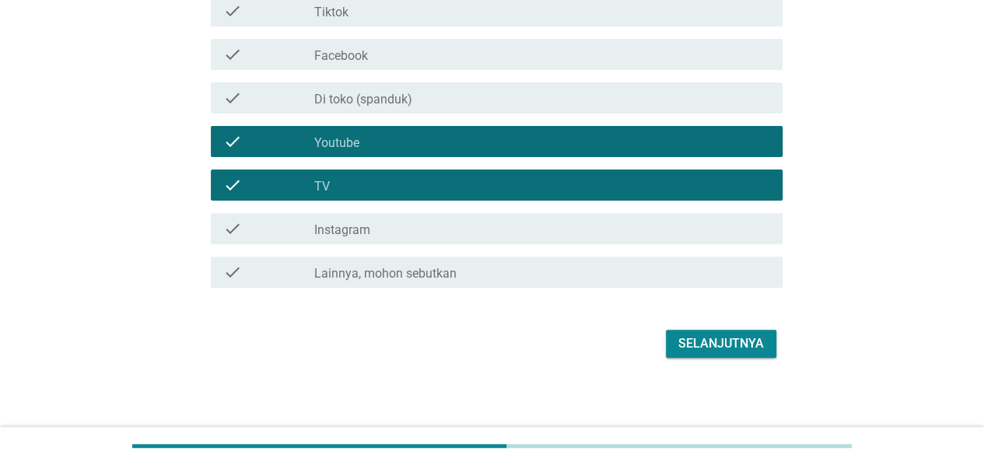
scroll to position [169, 0]
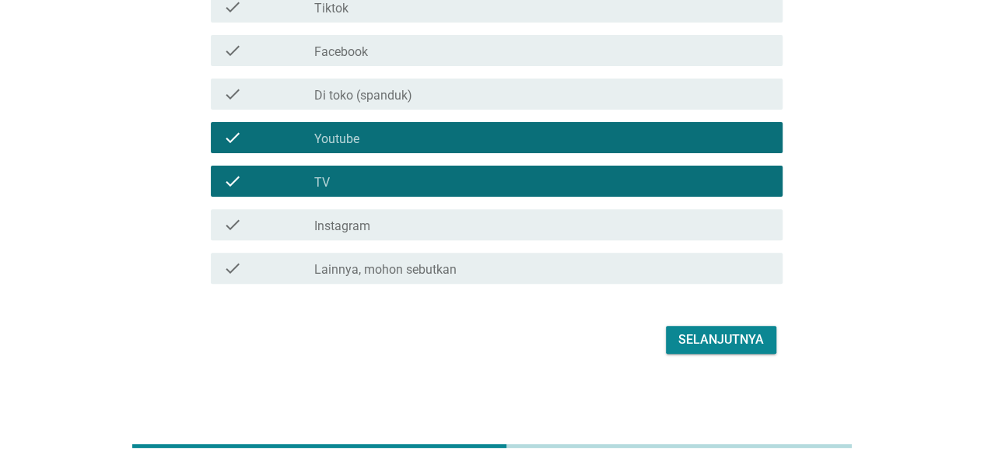
click at [747, 340] on div "Selanjutnya" at bounding box center [721, 340] width 86 height 19
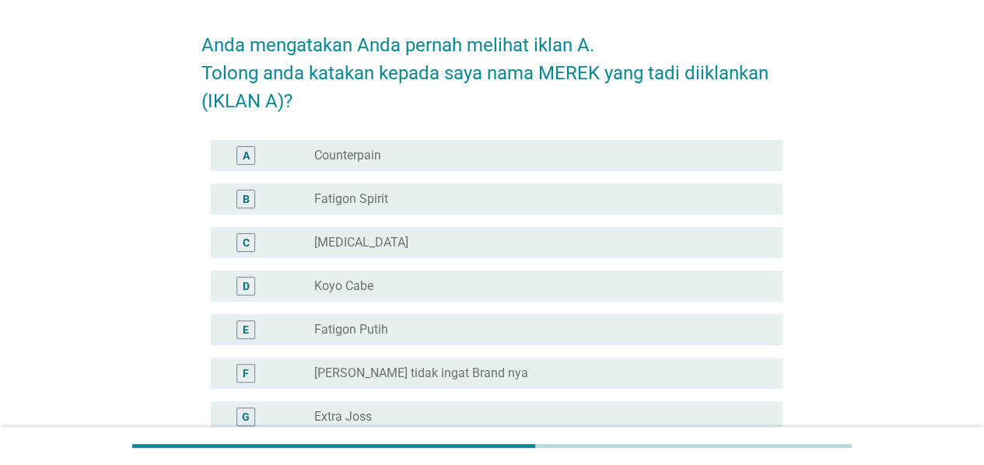
scroll to position [78, 0]
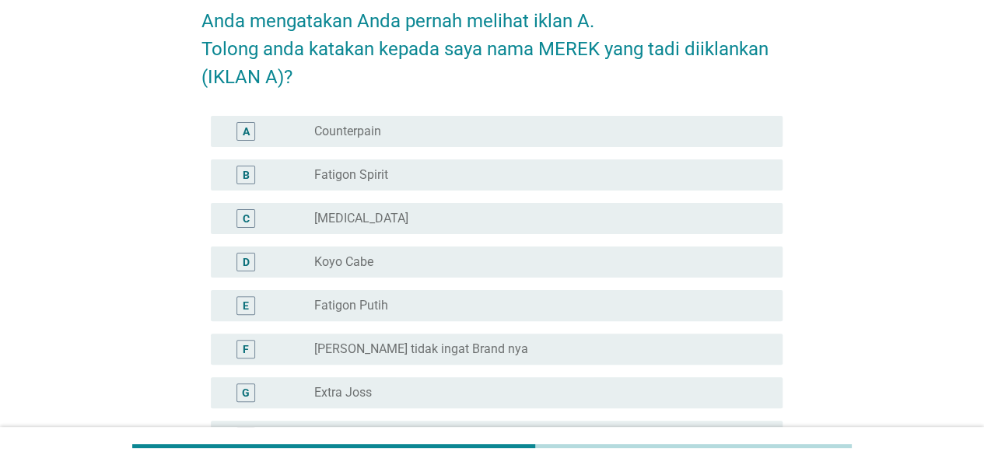
click at [373, 172] on label "Fatigon Spirit" at bounding box center [351, 175] width 74 height 16
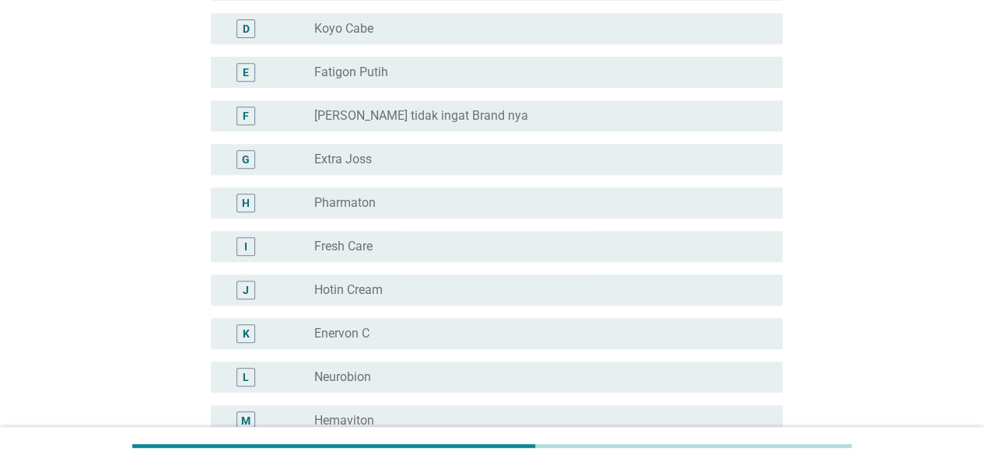
scroll to position [389, 0]
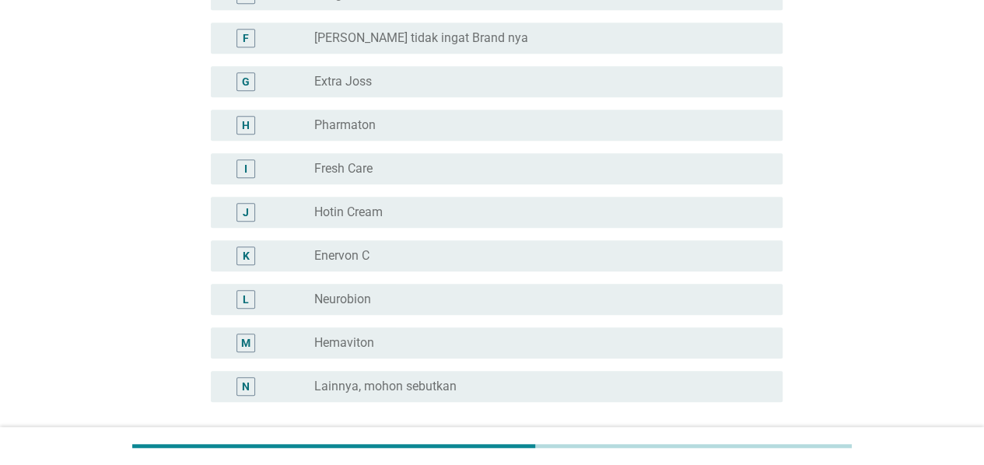
click at [336, 297] on label "Neurobion" at bounding box center [342, 300] width 57 height 16
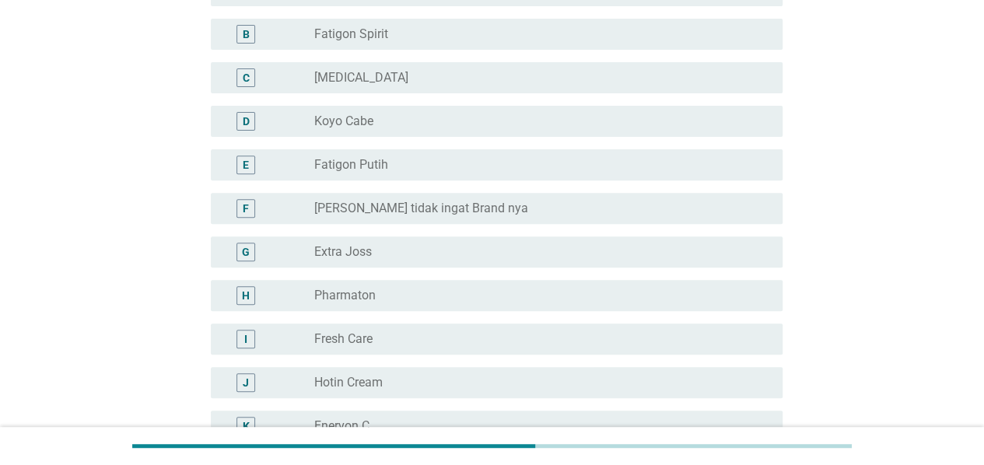
scroll to position [78, 0]
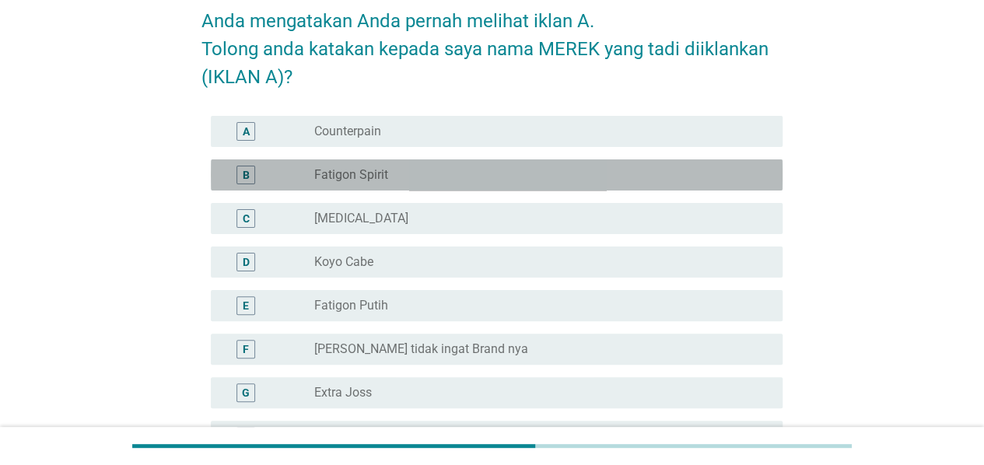
click at [373, 172] on label "Fatigon Spirit" at bounding box center [351, 175] width 74 height 16
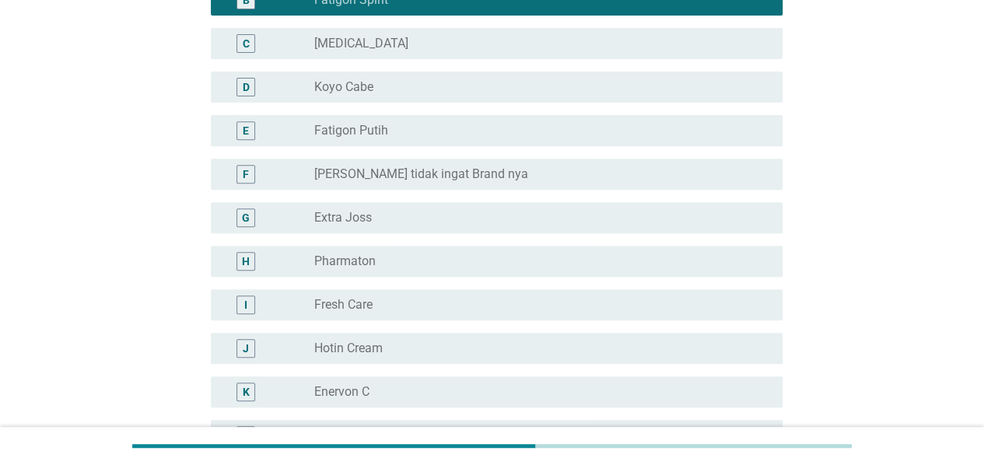
scroll to position [526, 0]
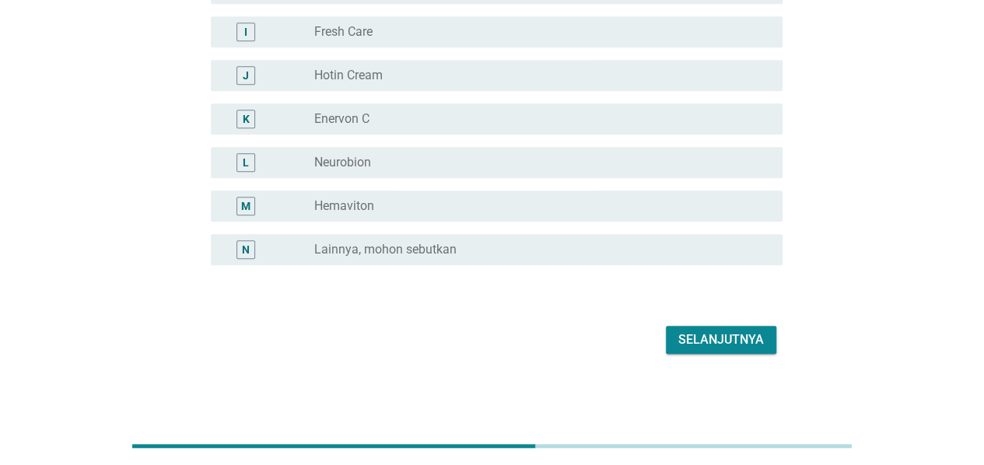
click at [700, 345] on div "Selanjutnya" at bounding box center [721, 340] width 86 height 19
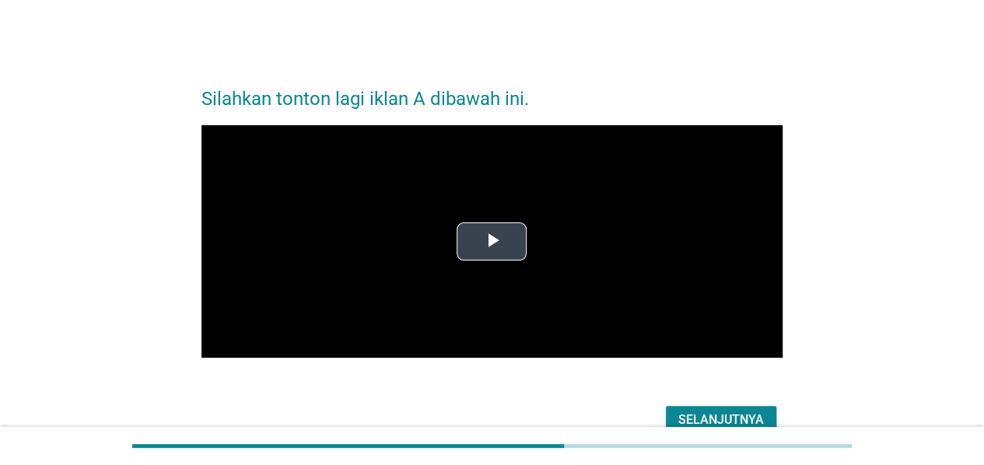
click at [492, 241] on span "Video Player" at bounding box center [492, 241] width 0 height 0
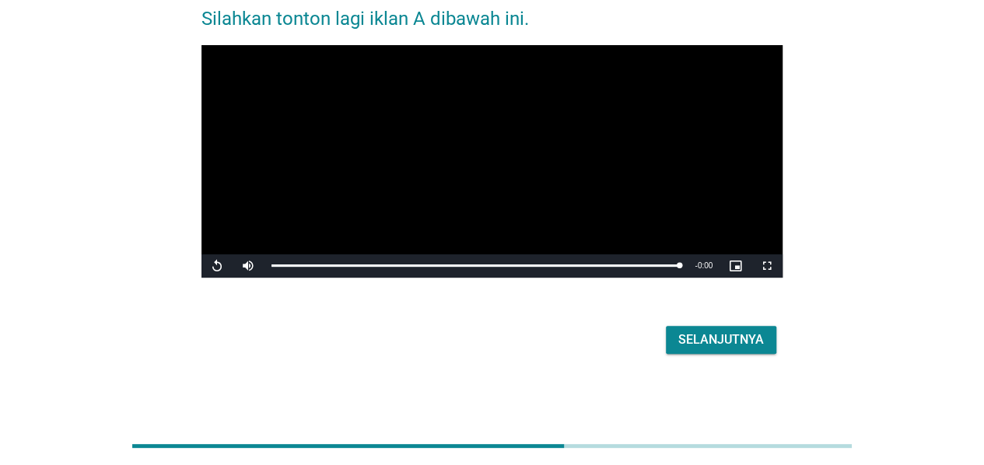
click at [699, 340] on div "Selanjutnya" at bounding box center [721, 340] width 86 height 19
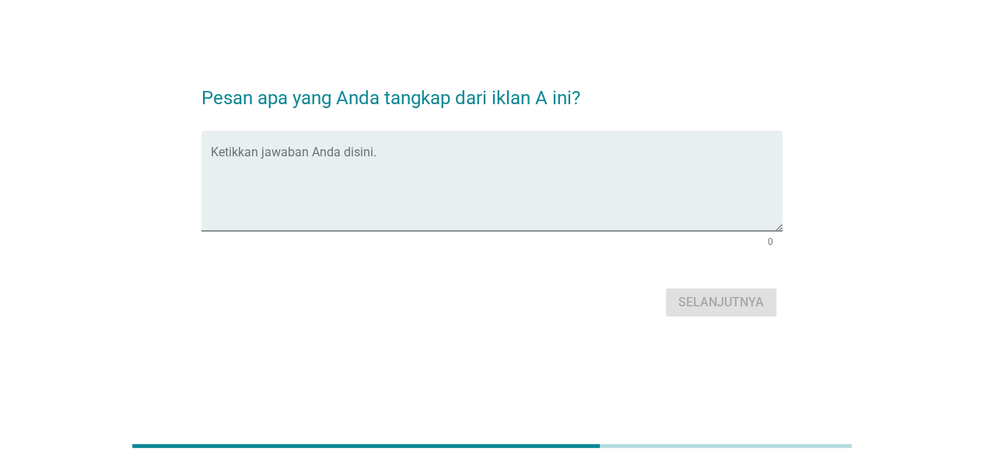
scroll to position [0, 0]
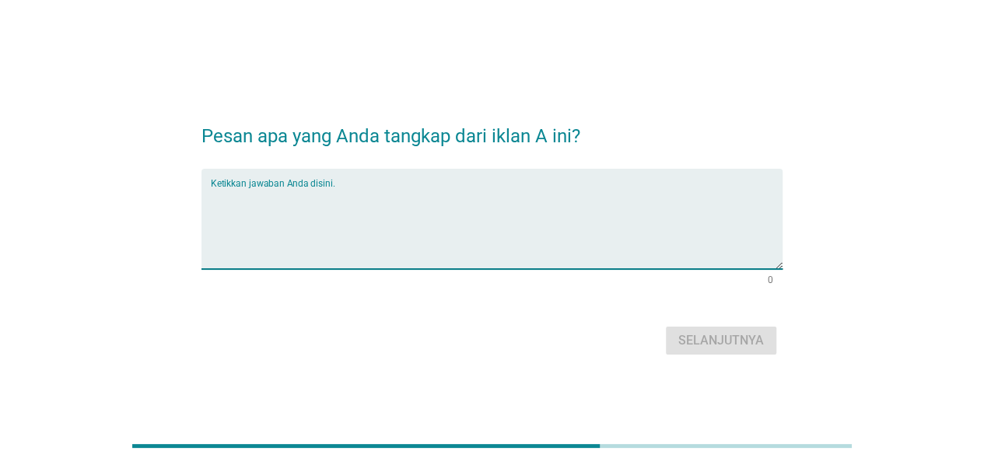
click at [326, 198] on textarea "Ketikkan jawaban Anda disini." at bounding box center [497, 228] width 572 height 82
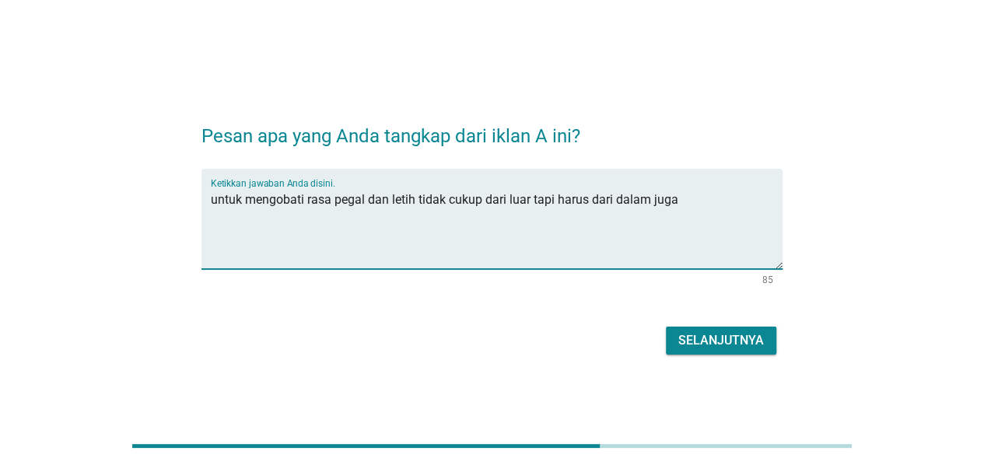
type textarea "untuk mengobati rasa pegal dan letih tidak cukup dari luar tapi harus dari dala…"
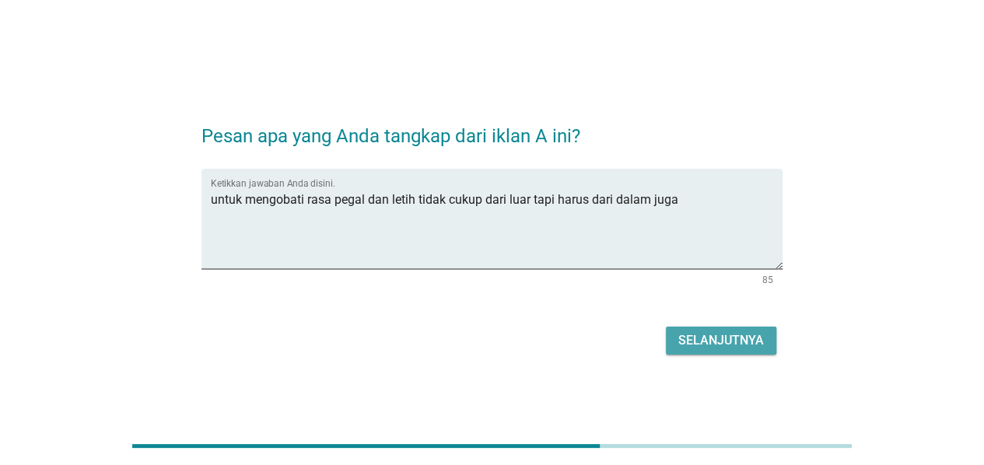
click at [731, 345] on div "Selanjutnya" at bounding box center [721, 340] width 86 height 19
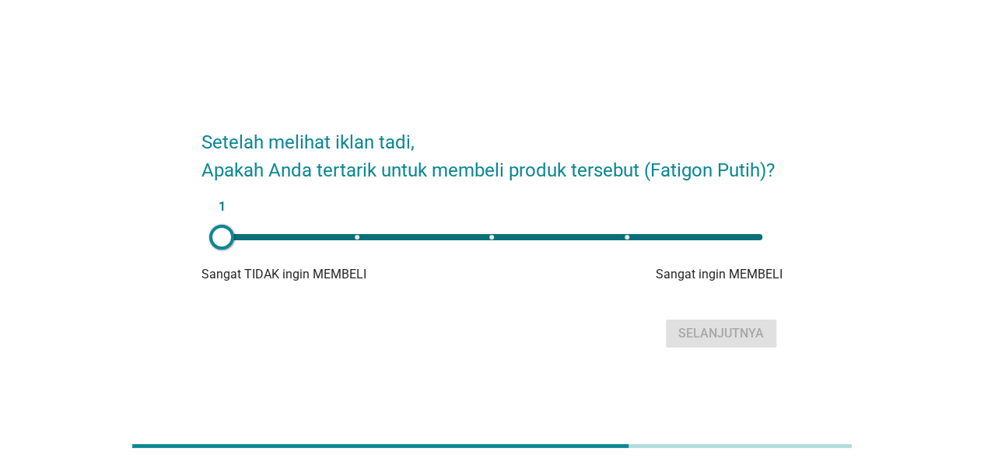
click at [599, 227] on div "1" at bounding box center [491, 237] width 565 height 31
type input "4"
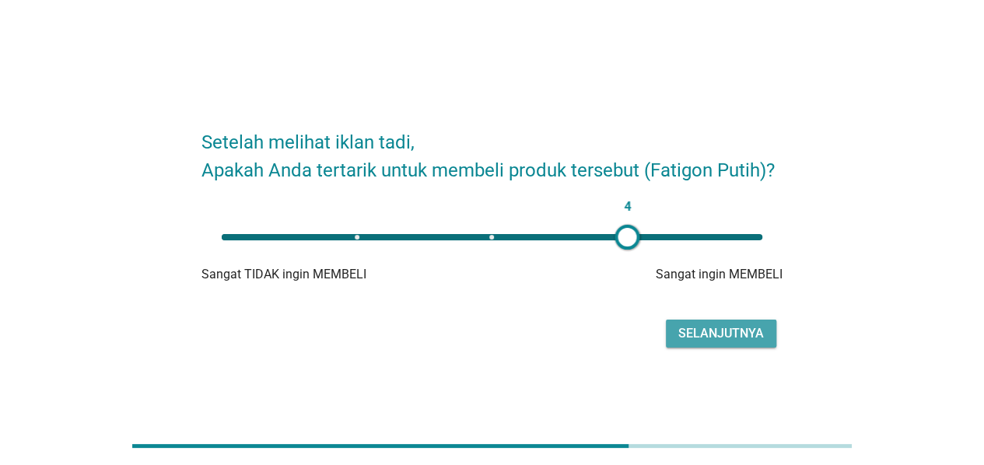
click at [694, 329] on div "Selanjutnya" at bounding box center [721, 333] width 86 height 19
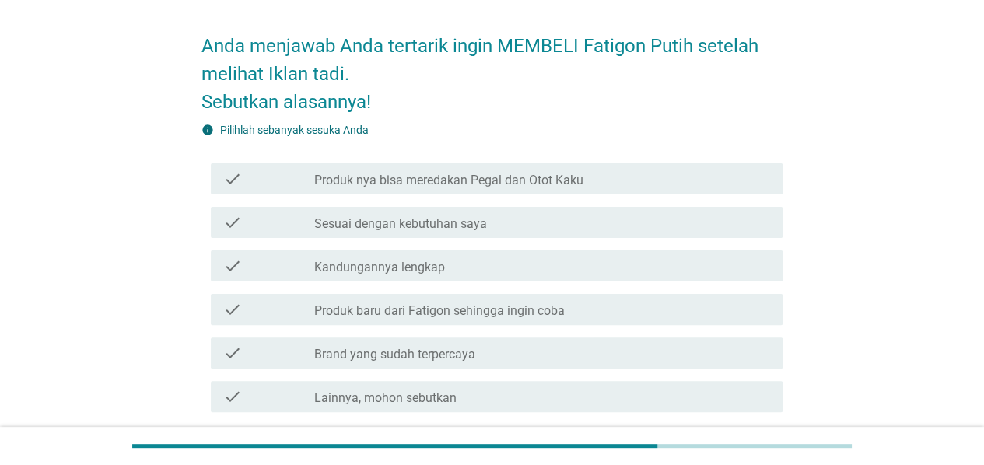
scroll to position [78, 0]
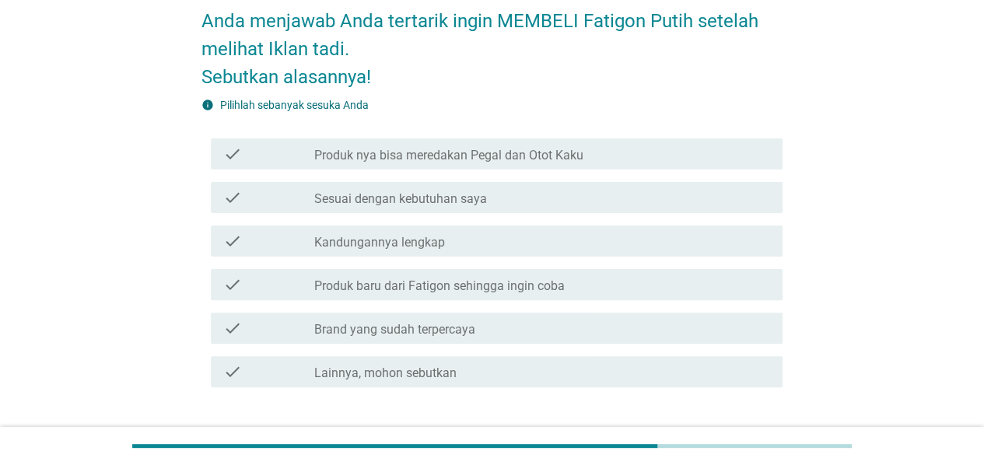
click at [504, 157] on label "Produk nya bisa meredakan Pegal dan Otot Kaku" at bounding box center [448, 156] width 269 height 16
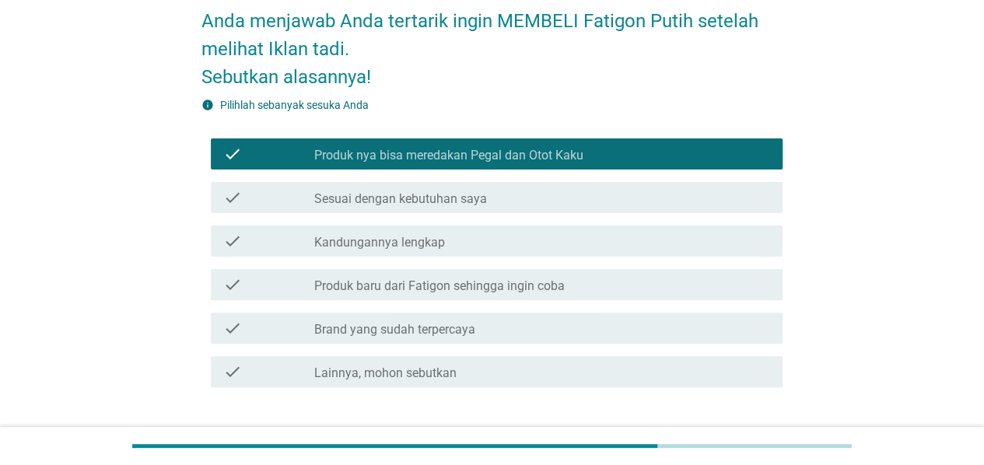
click at [465, 332] on label "Brand yang sudah terpercaya" at bounding box center [394, 330] width 161 height 16
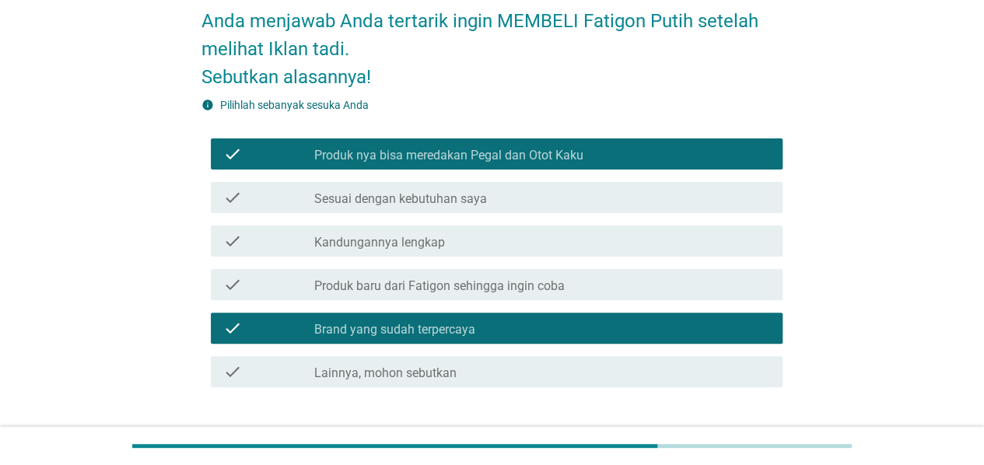
click at [464, 205] on label "Sesuai dengan kebutuhan saya" at bounding box center [400, 199] width 173 height 16
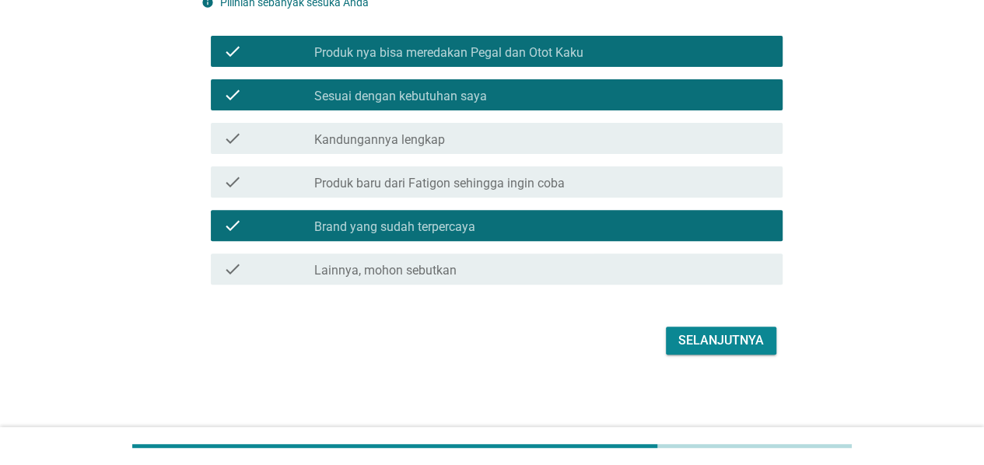
scroll to position [181, 0]
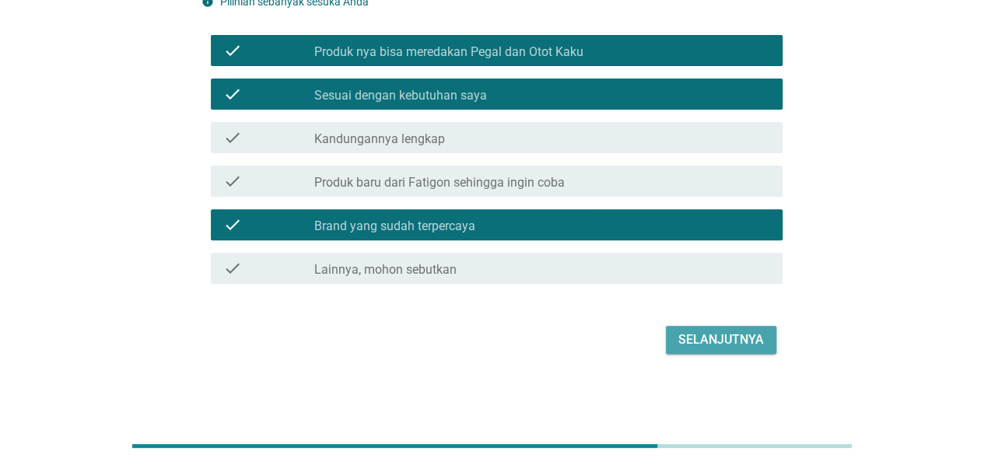
click at [670, 331] on button "Selanjutnya" at bounding box center [721, 340] width 110 height 28
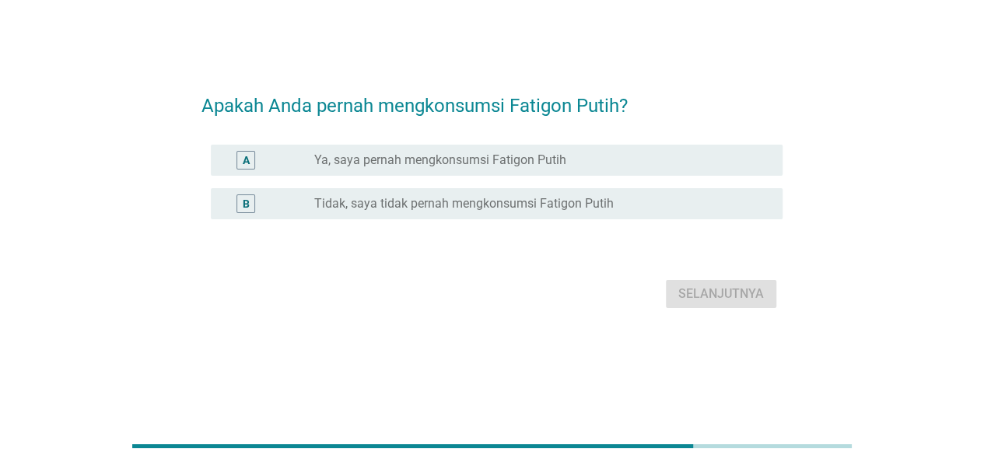
scroll to position [0, 0]
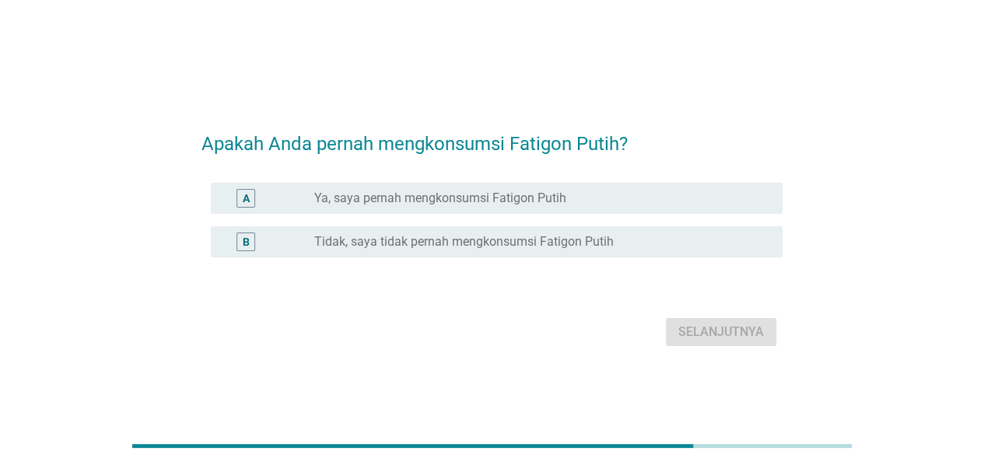
click at [451, 201] on label "Ya, saya pernah mengkonsumsi Fatigon Putih" at bounding box center [440, 199] width 252 height 16
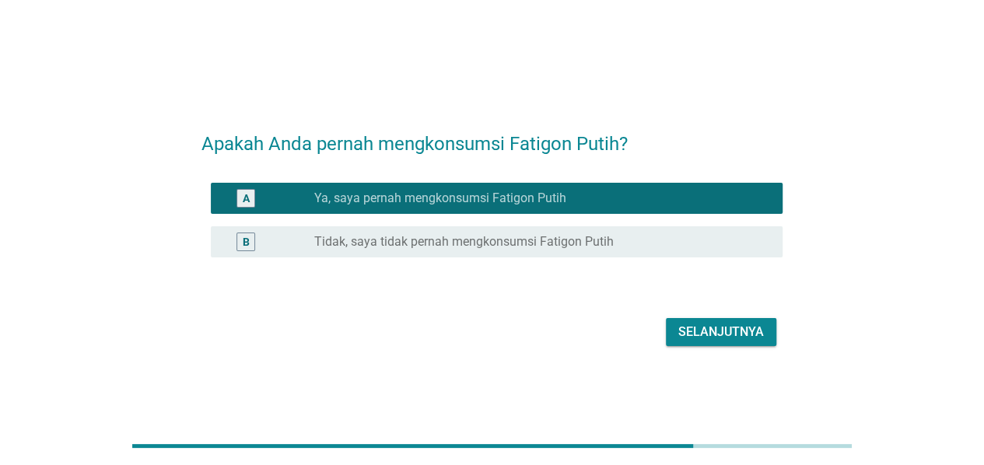
click at [695, 337] on div "Selanjutnya" at bounding box center [721, 332] width 86 height 19
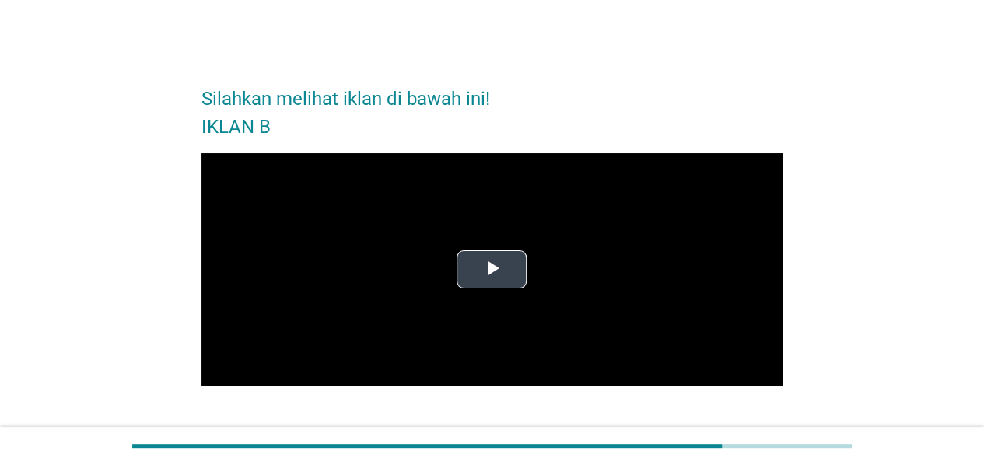
click at [492, 269] on span "Video Player" at bounding box center [492, 269] width 0 height 0
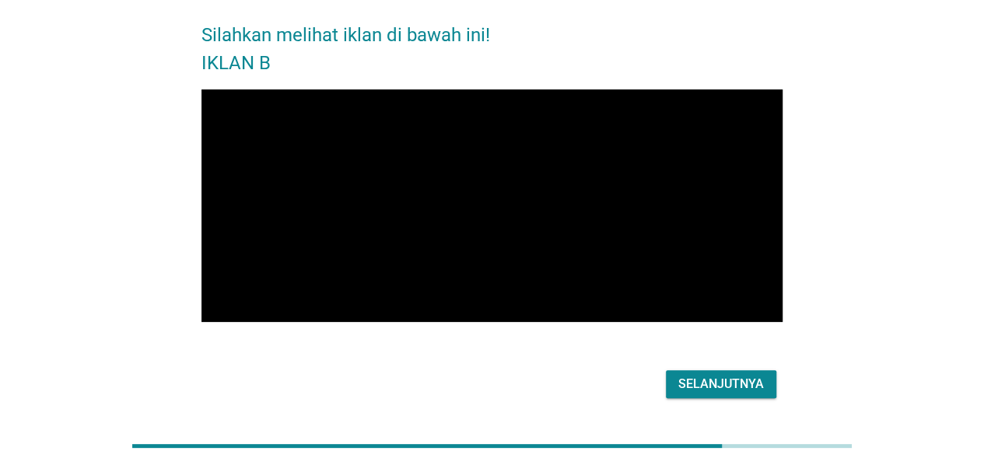
scroll to position [30, 0]
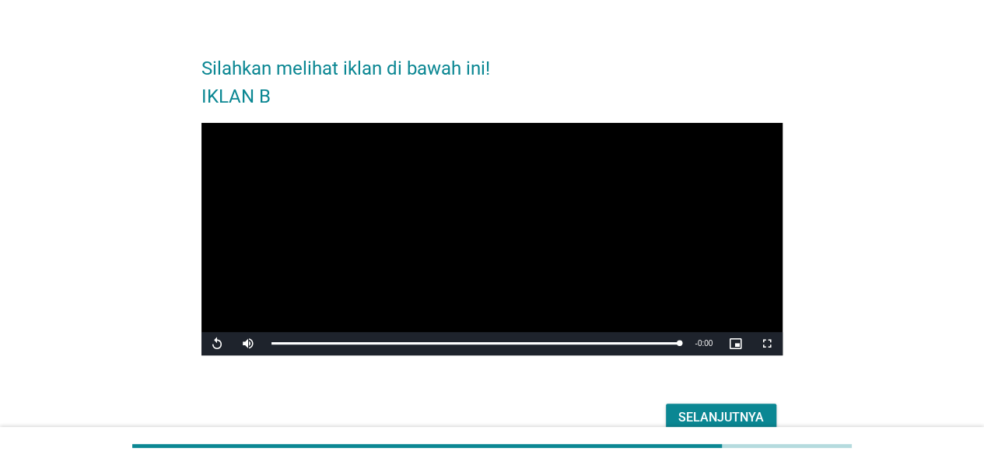
click at [759, 416] on div "Selanjutnya" at bounding box center [721, 417] width 86 height 19
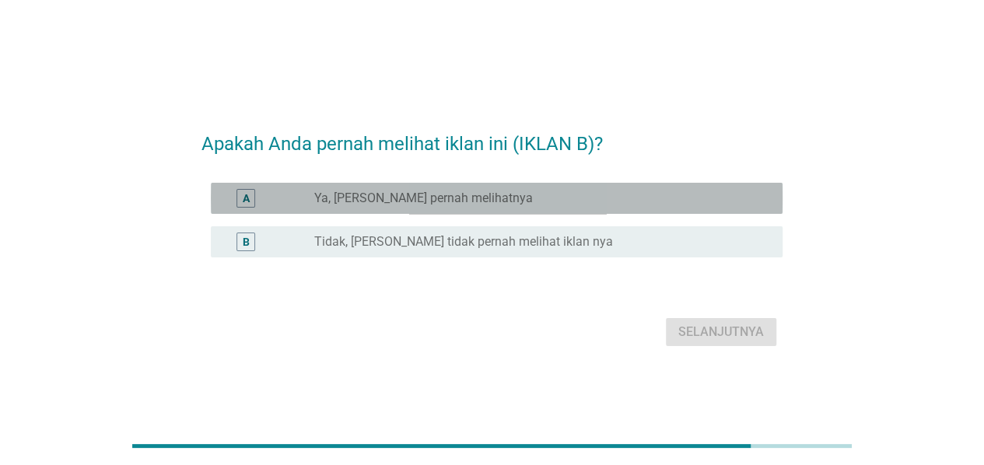
click at [450, 203] on label "Ya, [PERSON_NAME] pernah melihatnya" at bounding box center [423, 199] width 219 height 16
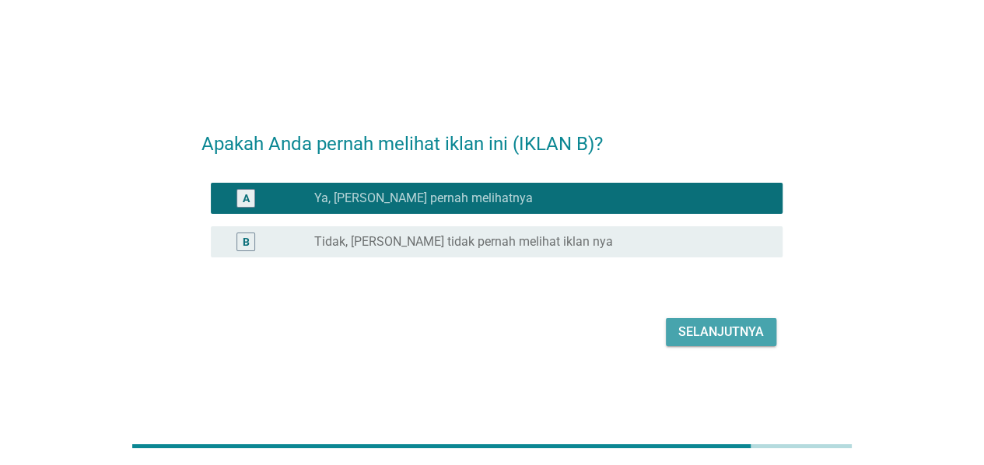
click at [686, 326] on div "Selanjutnya" at bounding box center [721, 332] width 86 height 19
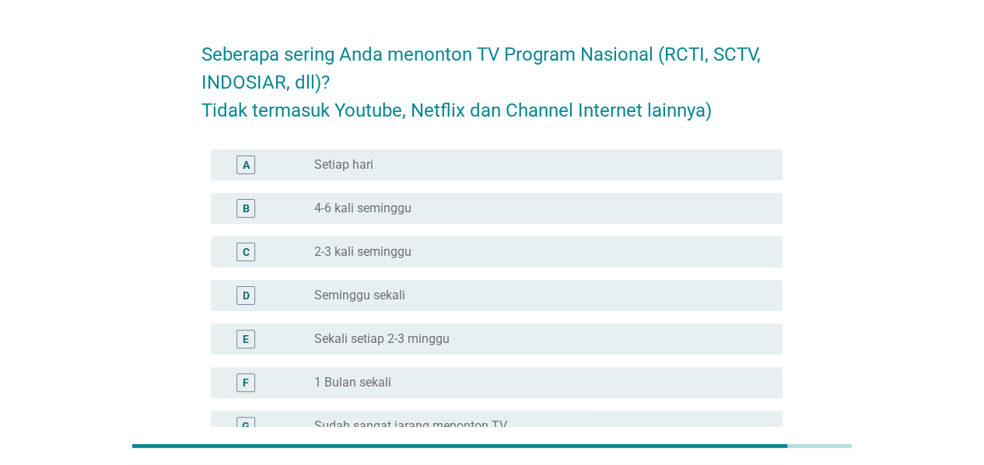
scroll to position [78, 0]
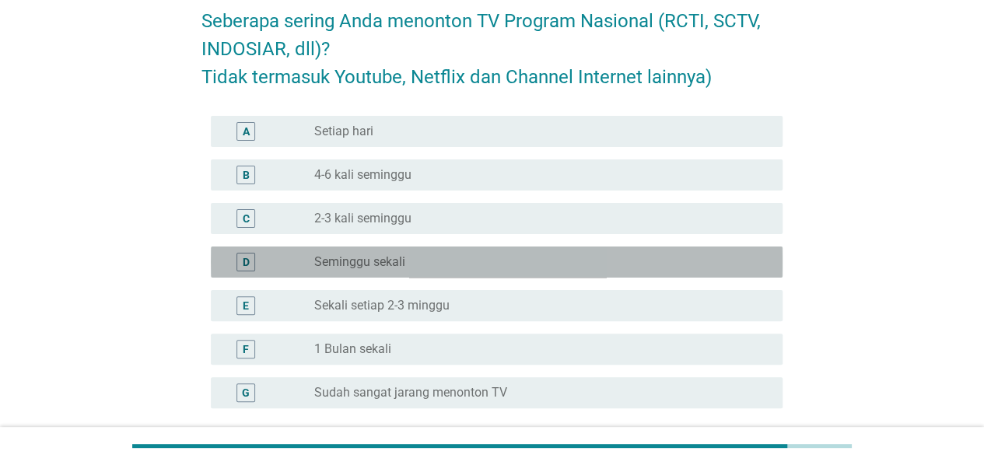
click at [443, 255] on div "radio_button_unchecked Seminggu sekali" at bounding box center [535, 262] width 443 height 16
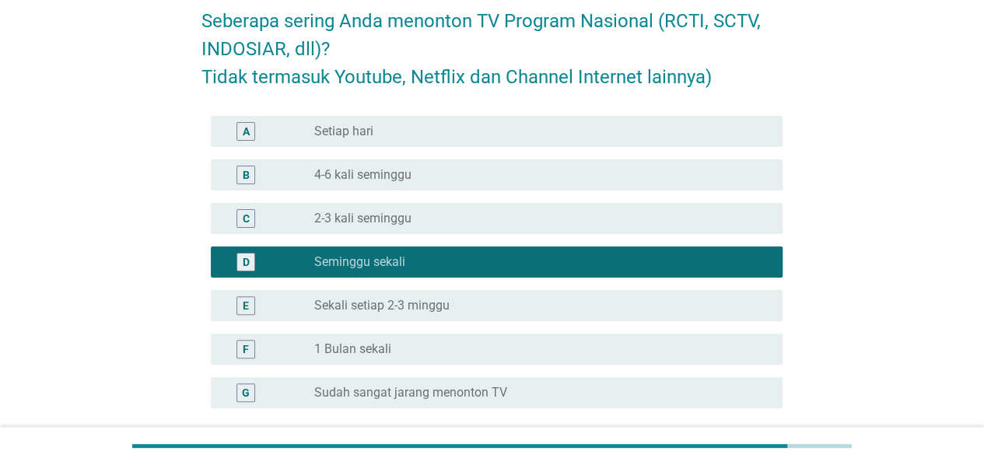
click at [446, 215] on div "radio_button_unchecked 2-3 kali seminggu" at bounding box center [535, 219] width 443 height 16
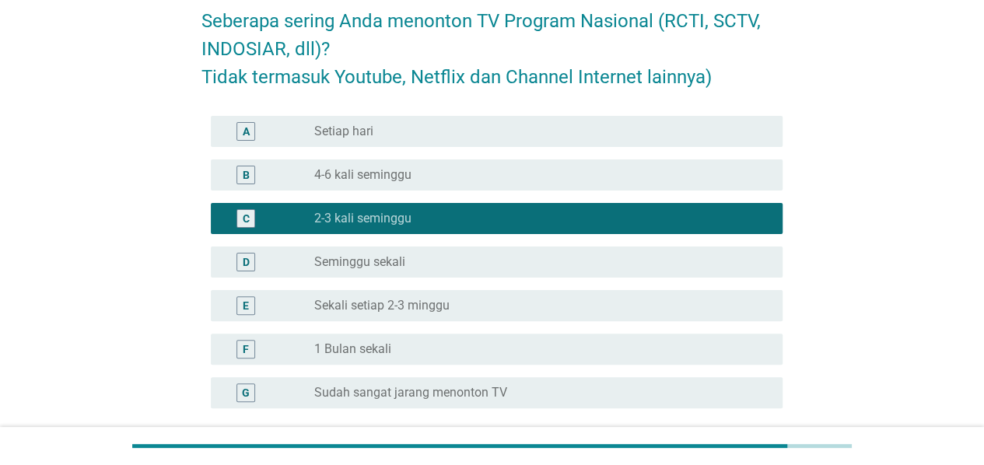
scroll to position [221, 0]
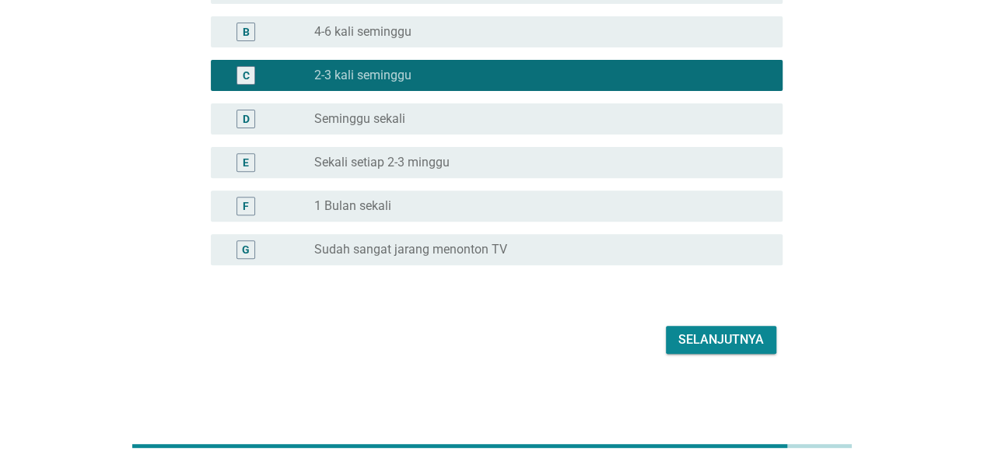
click at [703, 349] on button "Selanjutnya" at bounding box center [721, 340] width 110 height 28
